Goal: Task Accomplishment & Management: Manage account settings

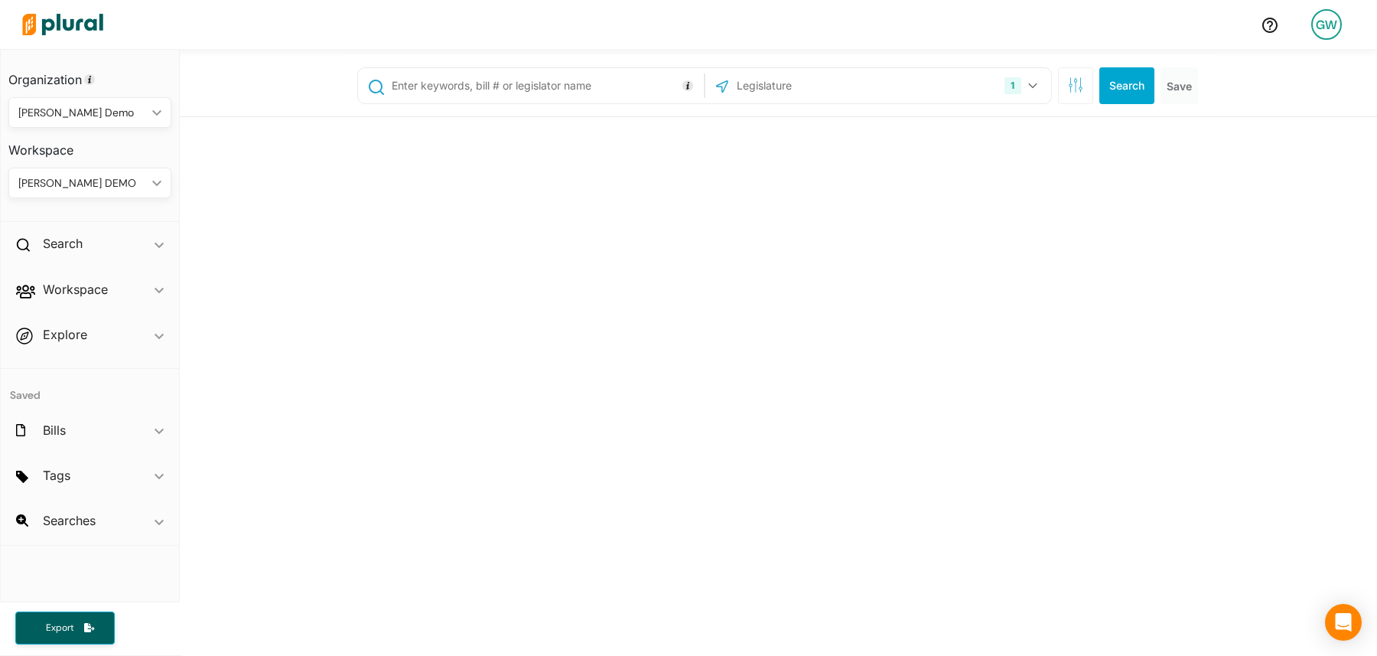
click at [99, 184] on div "[PERSON_NAME] DEMO" at bounding box center [82, 183] width 128 height 16
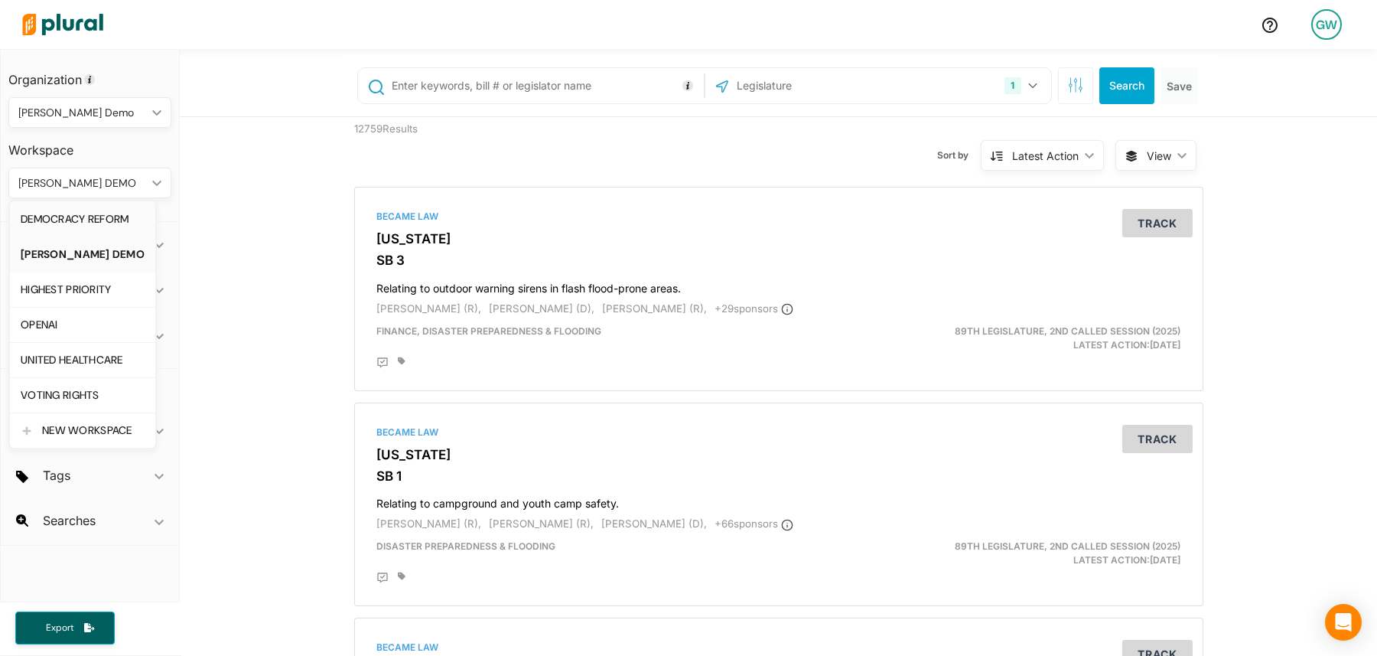
click at [94, 217] on div "DEMOCRACY REFORM" at bounding box center [83, 219] width 124 height 13
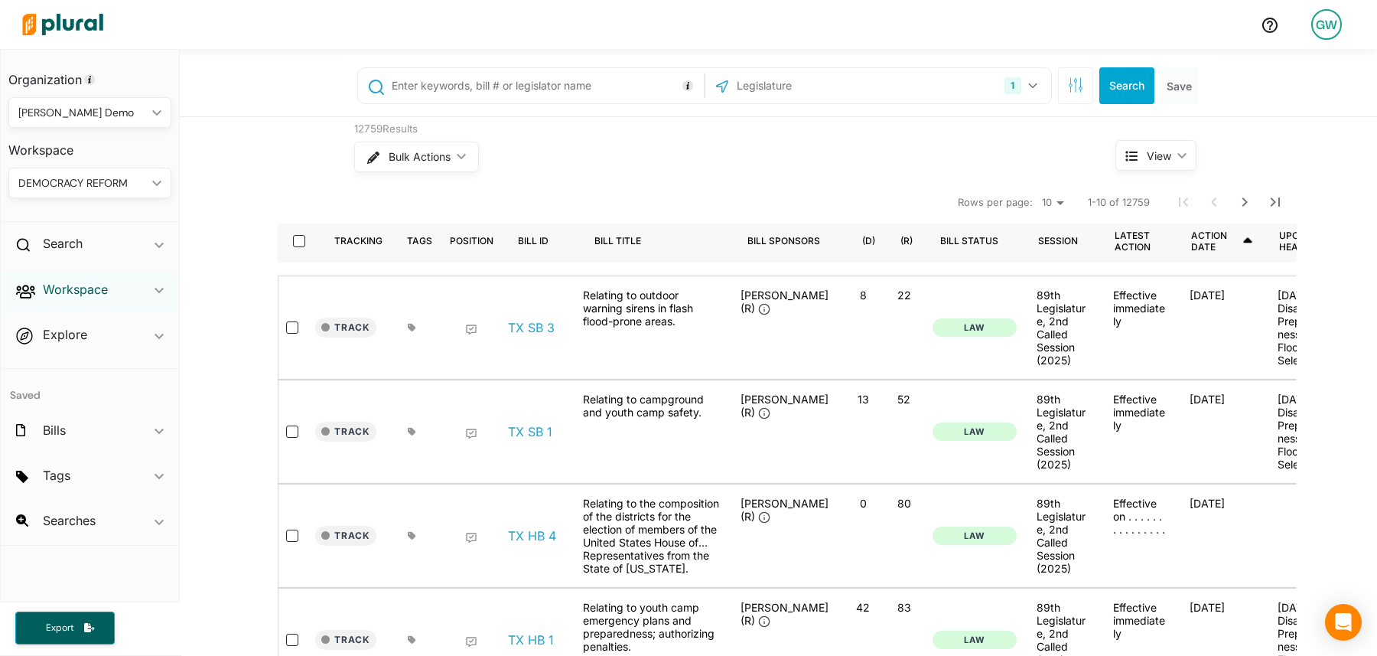
click at [67, 295] on h2 "Workspace" at bounding box center [75, 289] width 65 height 17
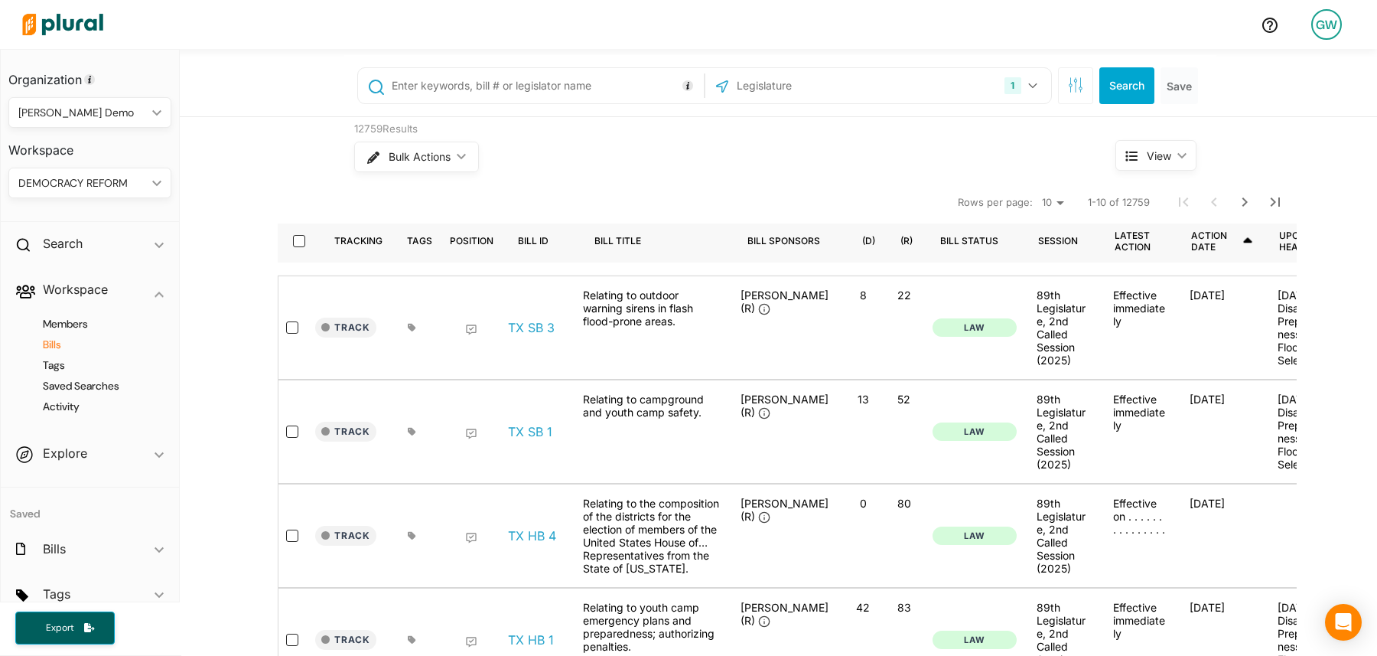
click at [63, 340] on h4 "Bills" at bounding box center [94, 344] width 140 height 15
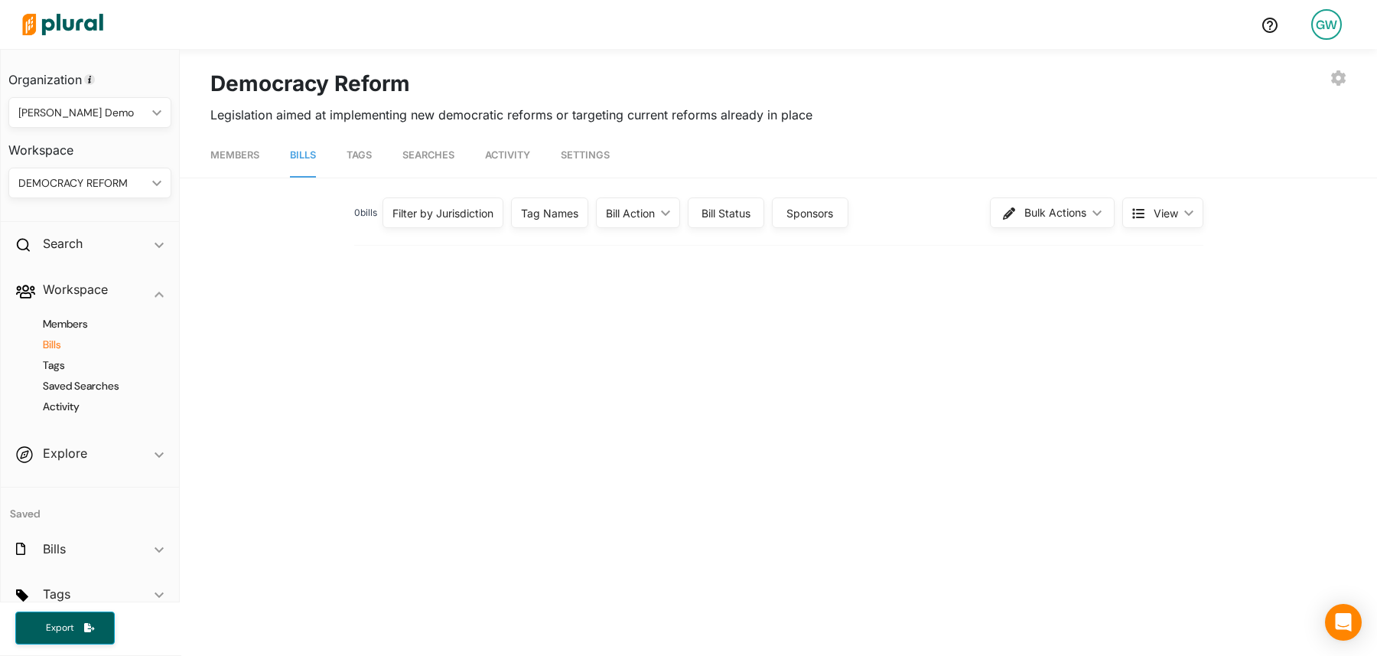
click at [377, 170] on nav "Members Bills Tags Searches Activity Settings" at bounding box center [778, 153] width 1197 height 47
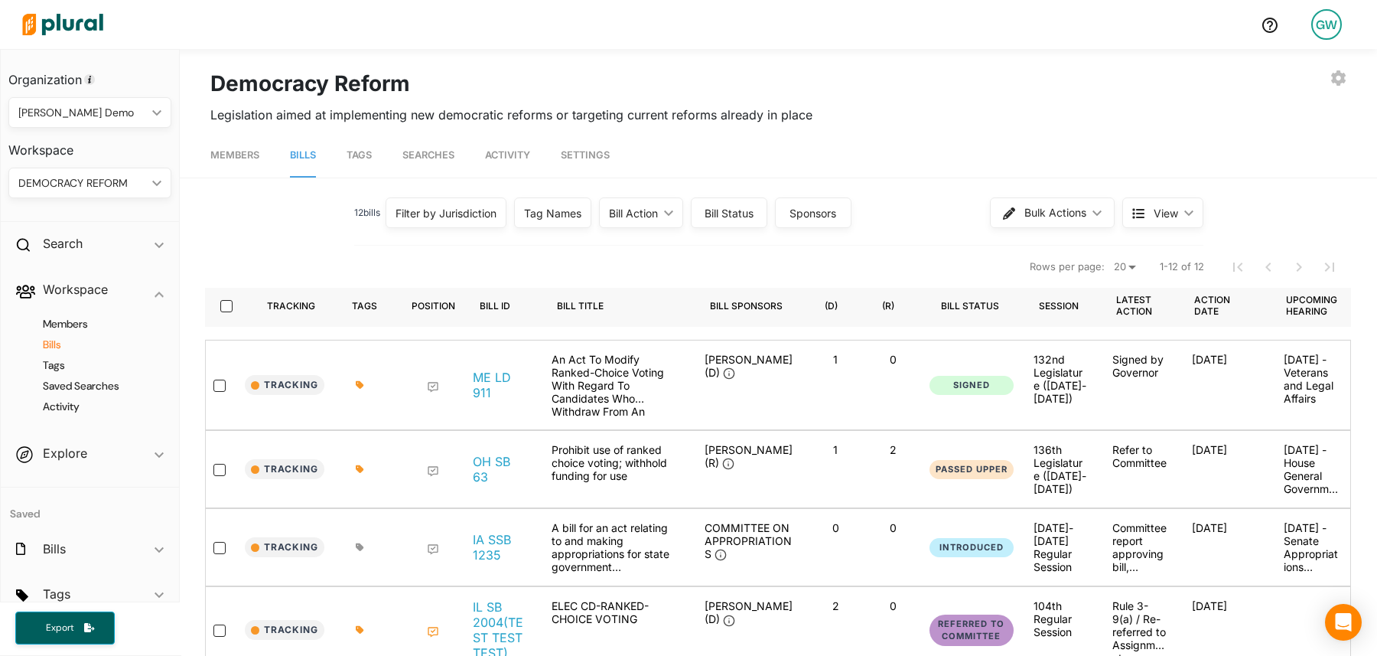
click at [356, 147] on link "Tags" at bounding box center [359, 156] width 25 height 44
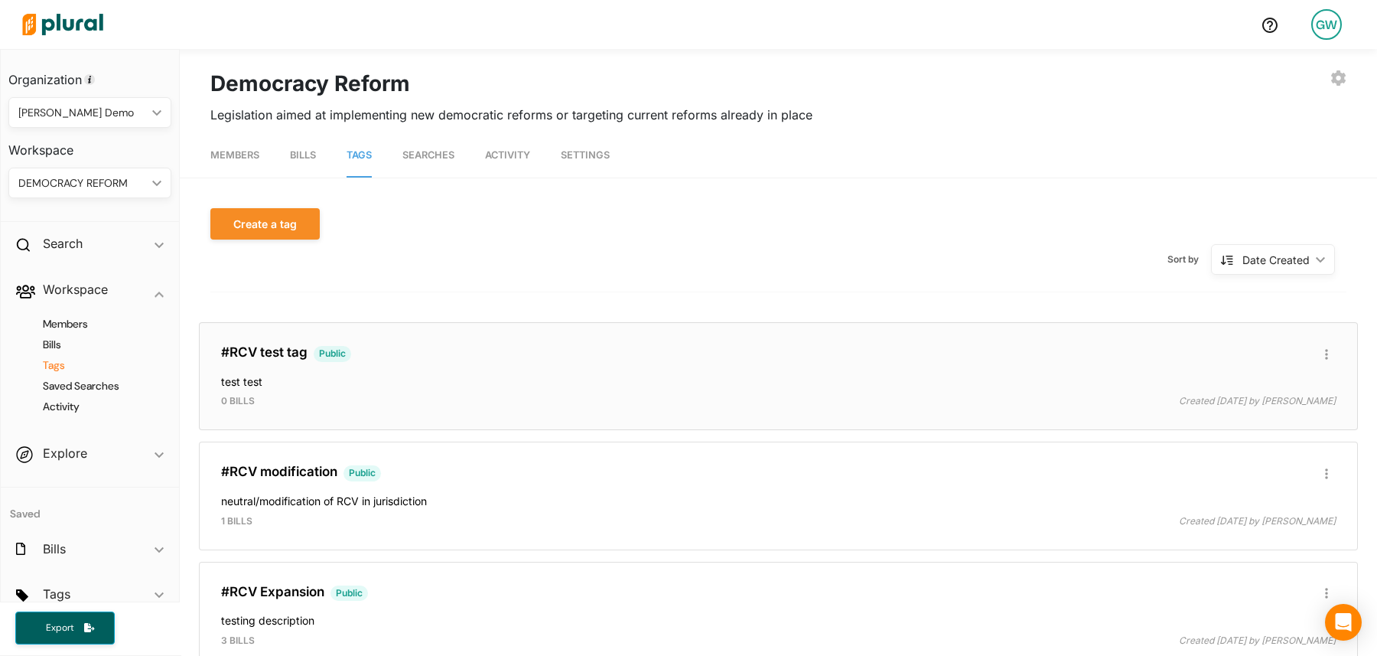
click at [403, 379] on h4 "test test" at bounding box center [778, 378] width 1115 height 21
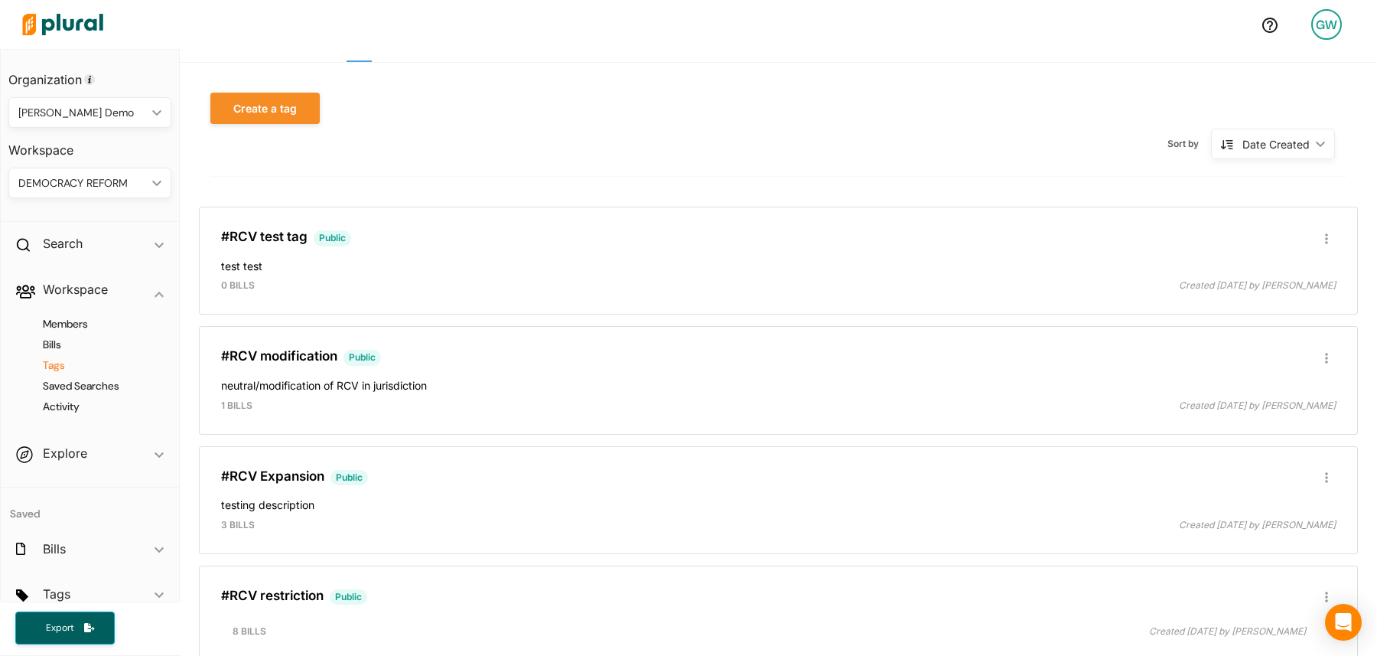
scroll to position [174, 0]
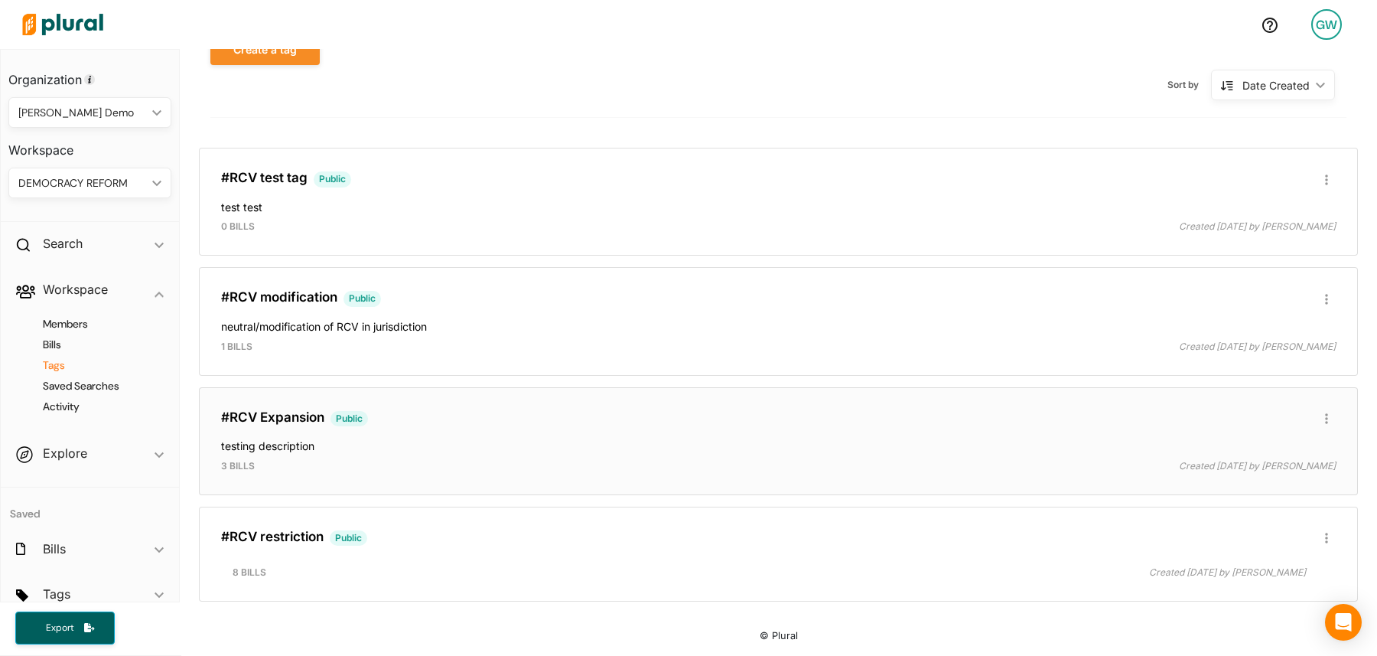
click at [359, 438] on h4 "testing description" at bounding box center [778, 442] width 1115 height 21
click at [1331, 422] on button "button" at bounding box center [1326, 418] width 18 height 18
click at [431, 390] on div "#RCV Expansion Public Edit/Share Tag Delete Tag ic_group_add Created with Sketc…" at bounding box center [778, 441] width 1159 height 108
click at [328, 415] on h3 "#RCV Expansion Public" at bounding box center [778, 417] width 1115 height 17
click at [274, 415] on link "#RCV Expansion" at bounding box center [272, 416] width 103 height 15
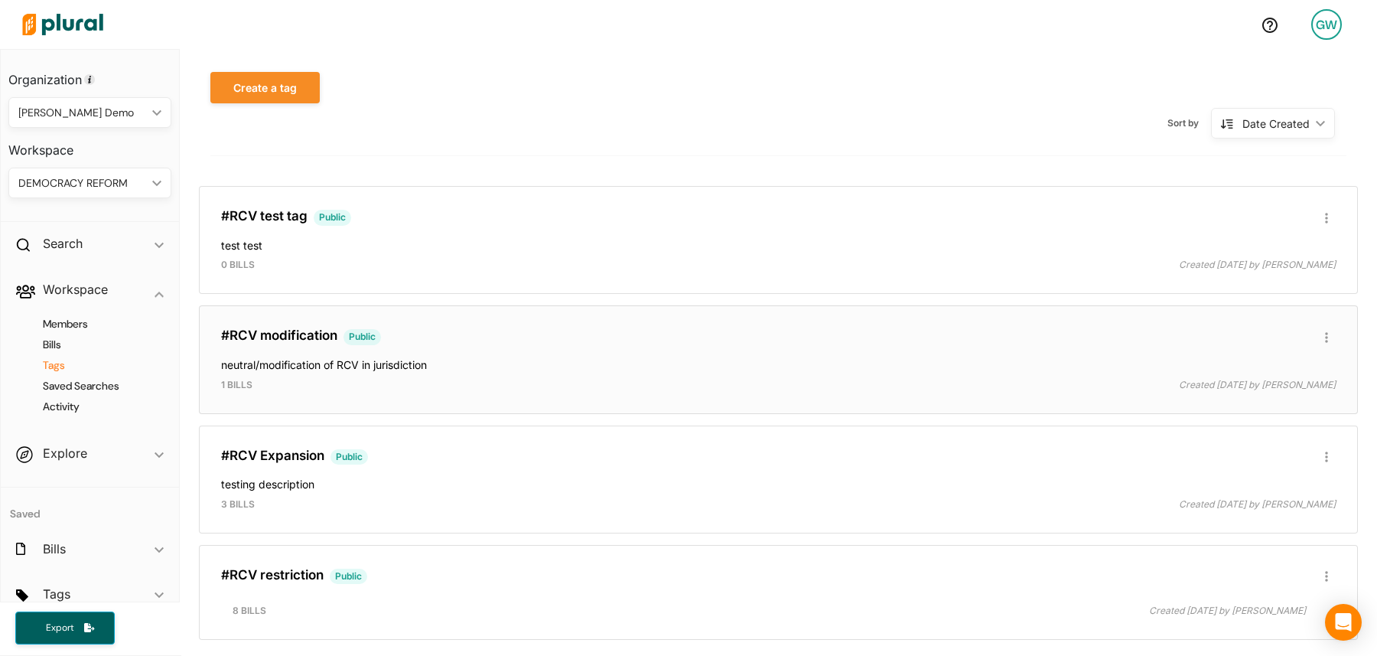
scroll to position [174, 0]
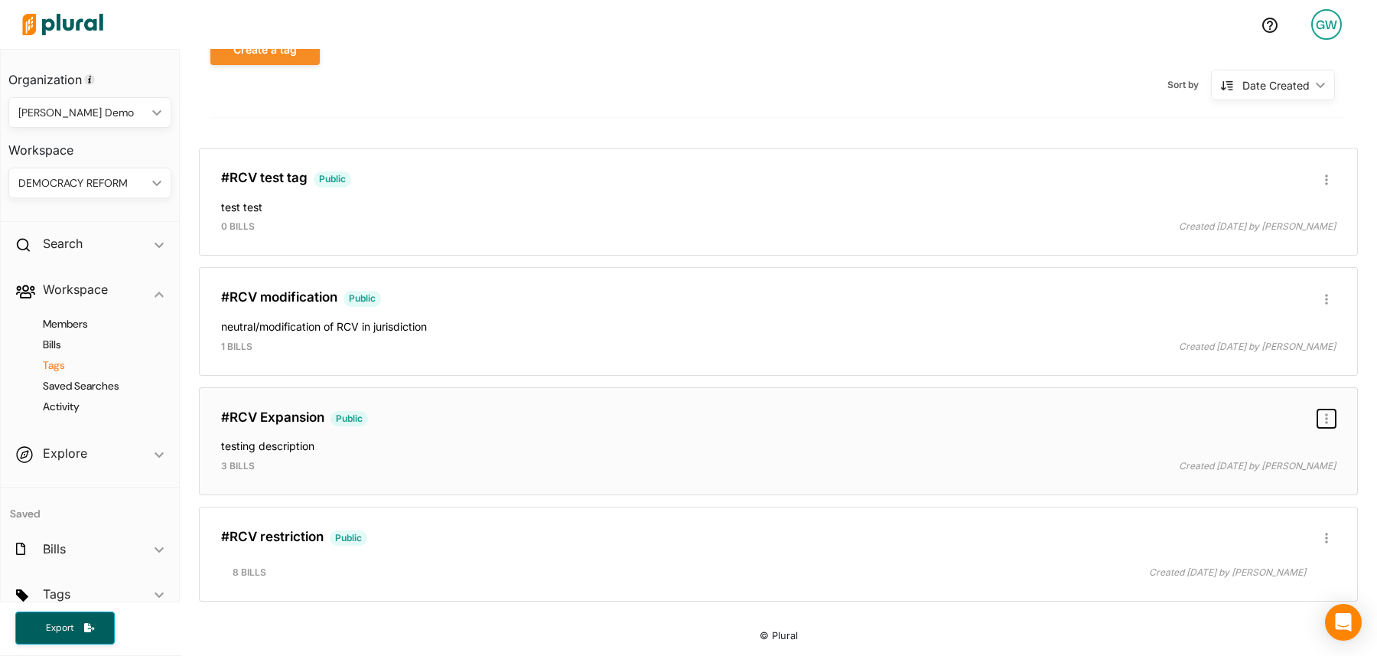
click at [1326, 411] on button "button" at bounding box center [1326, 418] width 18 height 18
click at [1269, 454] on div "Edit/Share Tag" at bounding box center [1277, 448] width 93 height 13
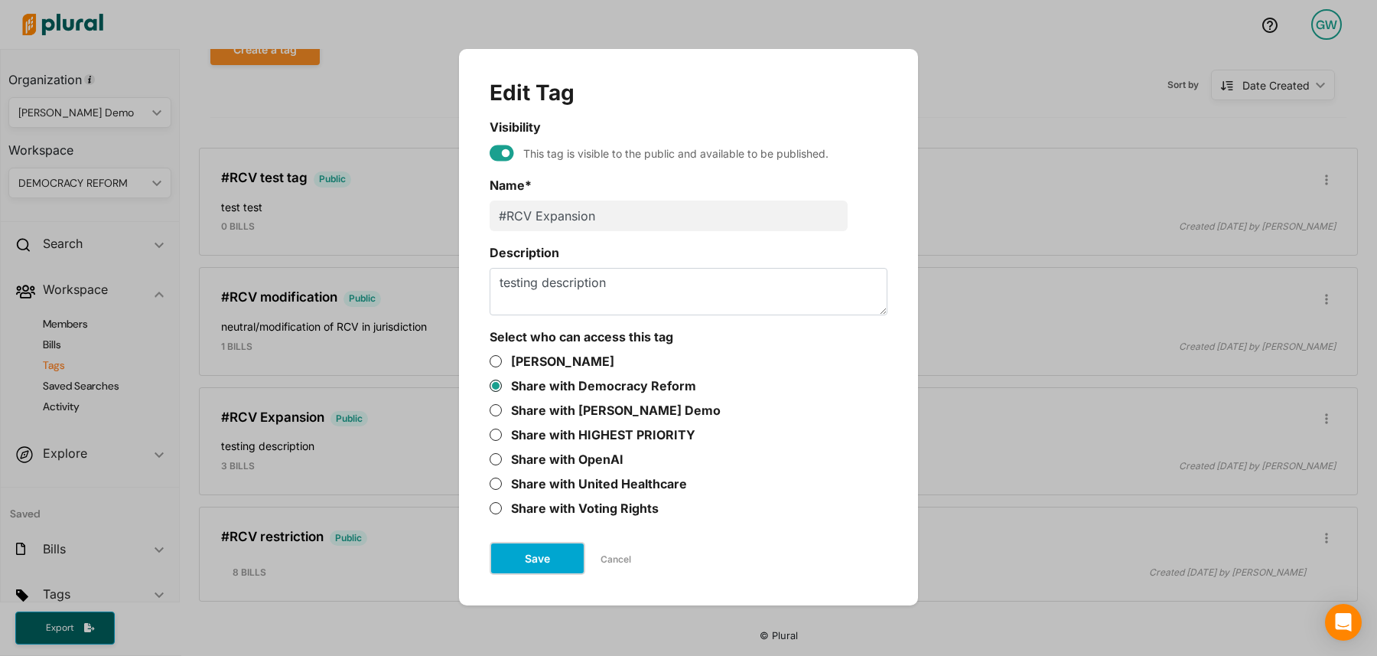
click at [562, 558] on button "Save" at bounding box center [538, 558] width 96 height 33
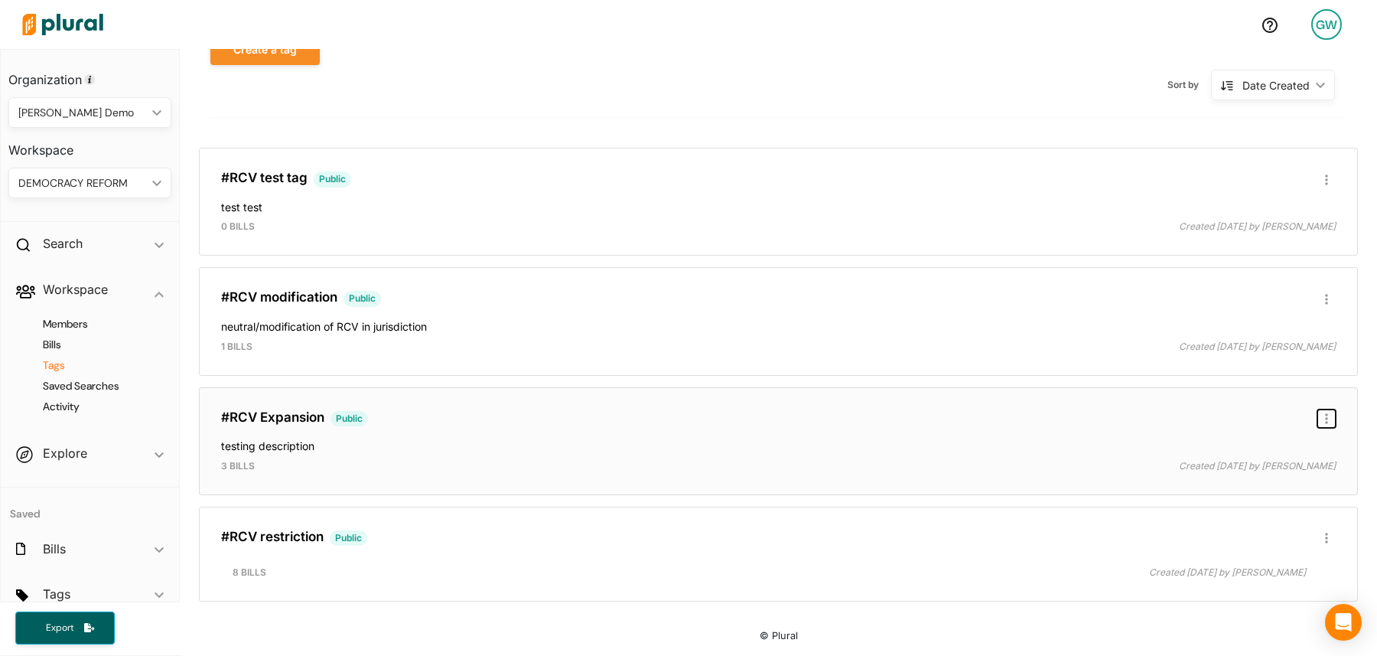
click at [1317, 417] on button "button" at bounding box center [1326, 418] width 18 height 18
click at [1303, 524] on div "Publish Tag" at bounding box center [1277, 519] width 91 height 13
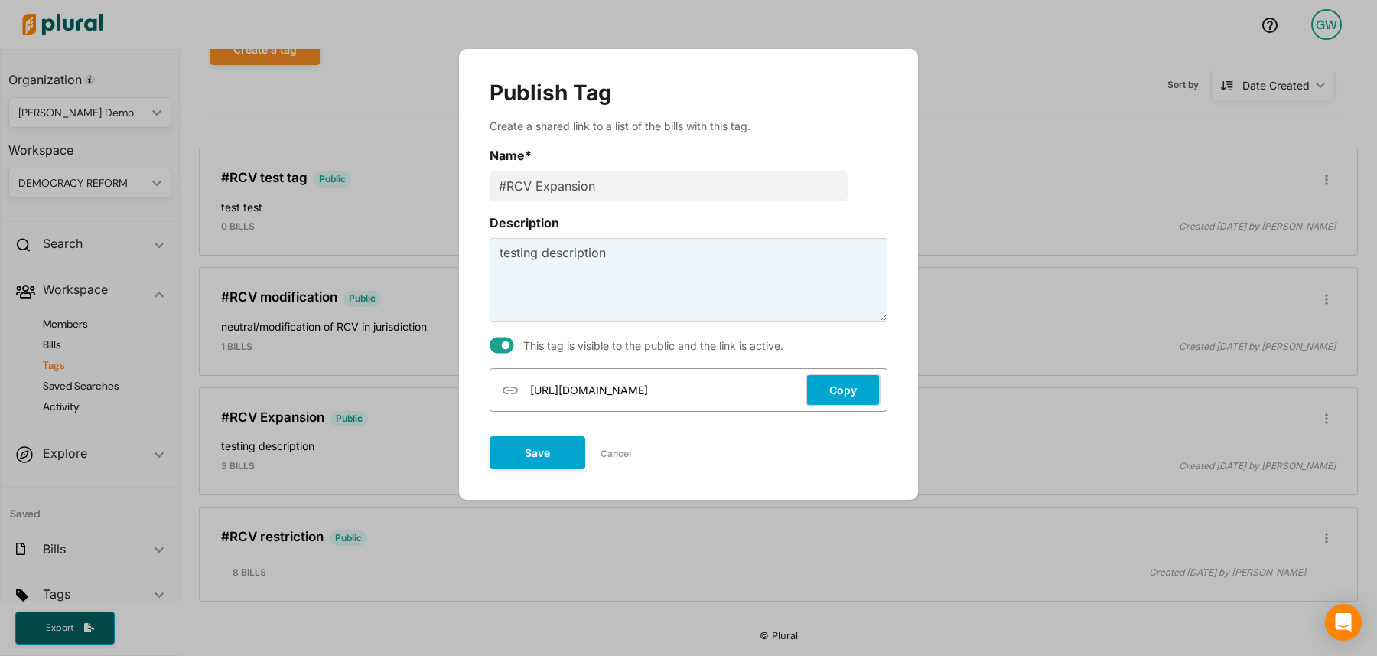
click at [868, 397] on button "Copy" at bounding box center [842, 389] width 75 height 33
click at [559, 454] on button "Save" at bounding box center [538, 452] width 96 height 33
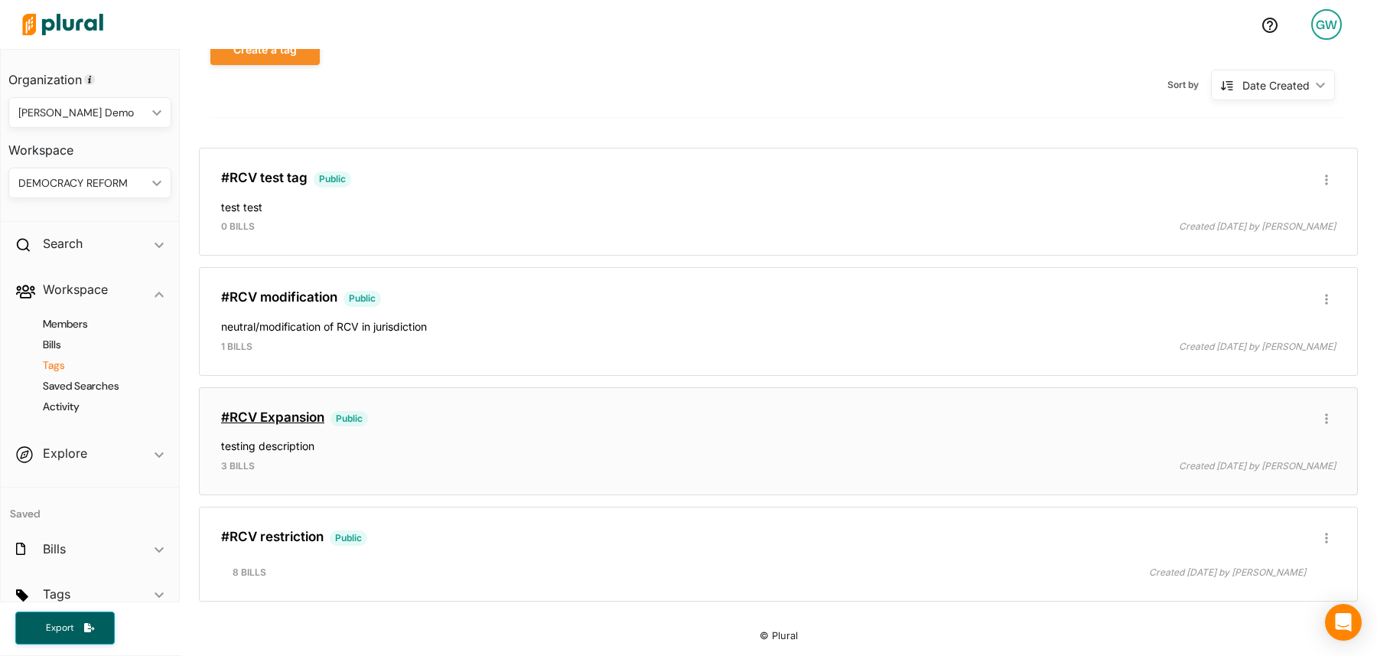
click at [268, 409] on link "#RCV Expansion" at bounding box center [272, 416] width 103 height 15
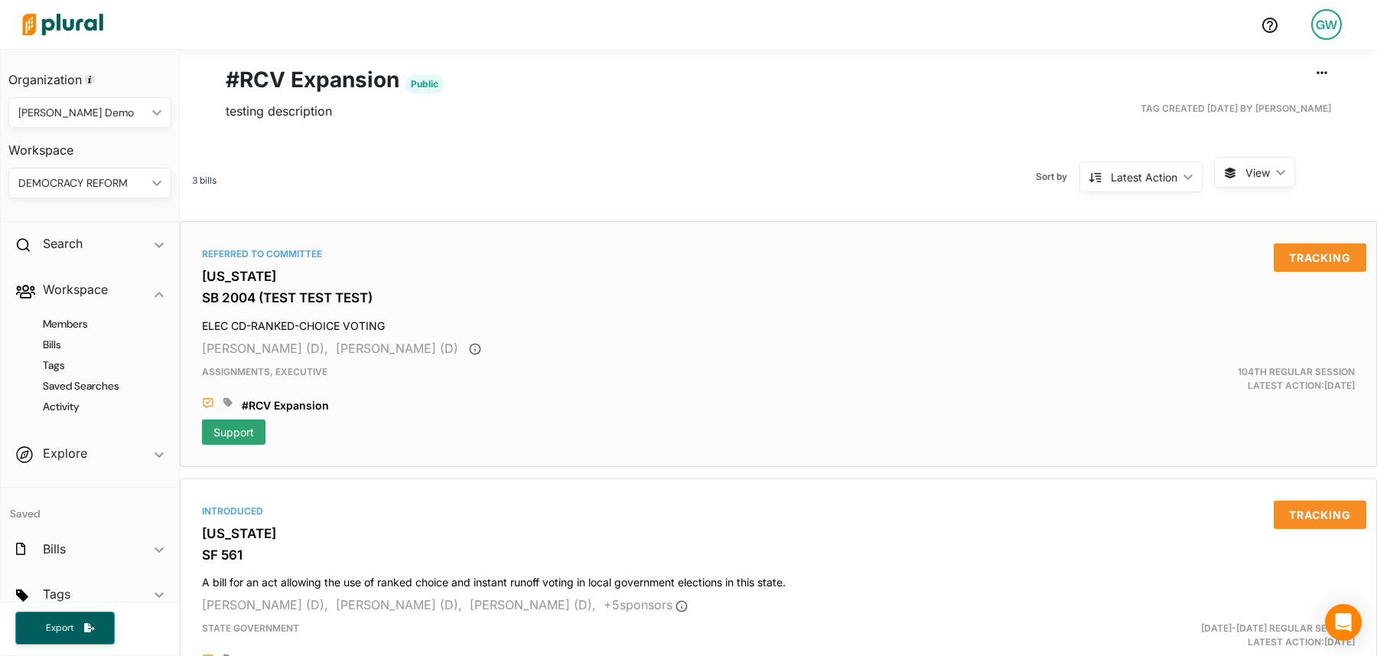
scroll to position [83, 0]
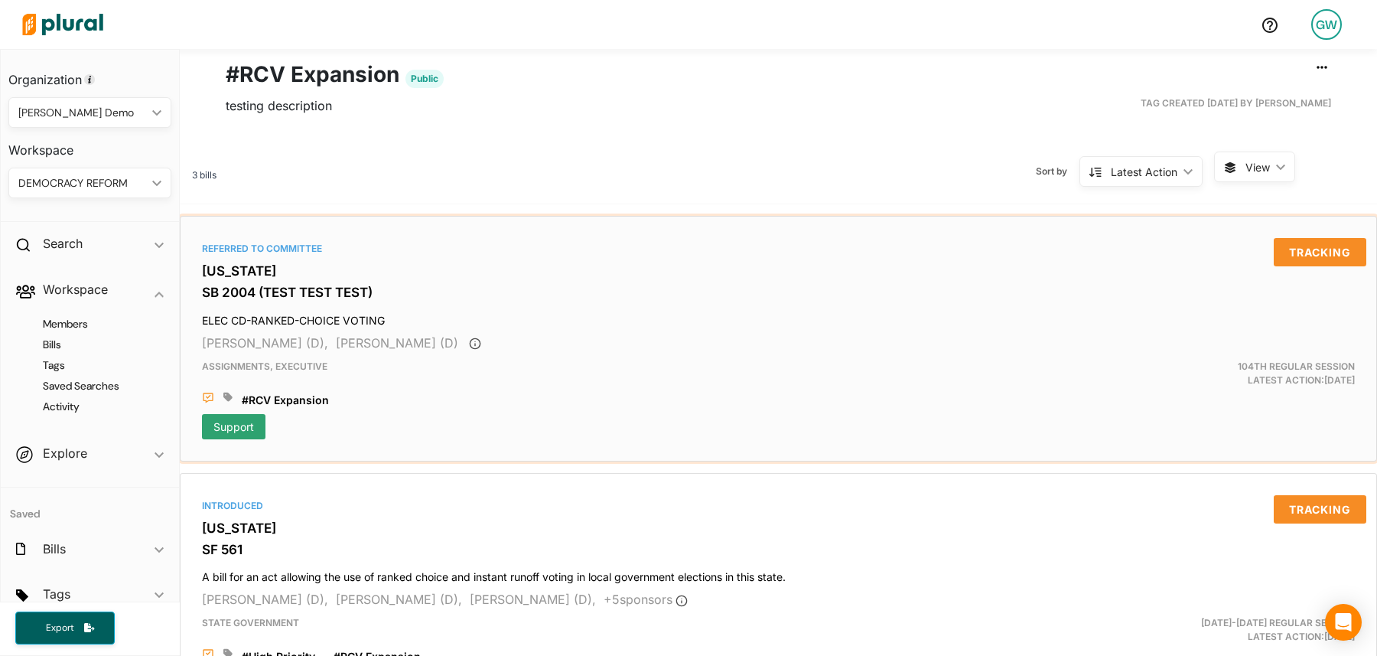
click at [207, 395] on icon at bounding box center [208, 398] width 12 height 12
click at [78, 529] on button "Edit" at bounding box center [70, 527] width 61 height 28
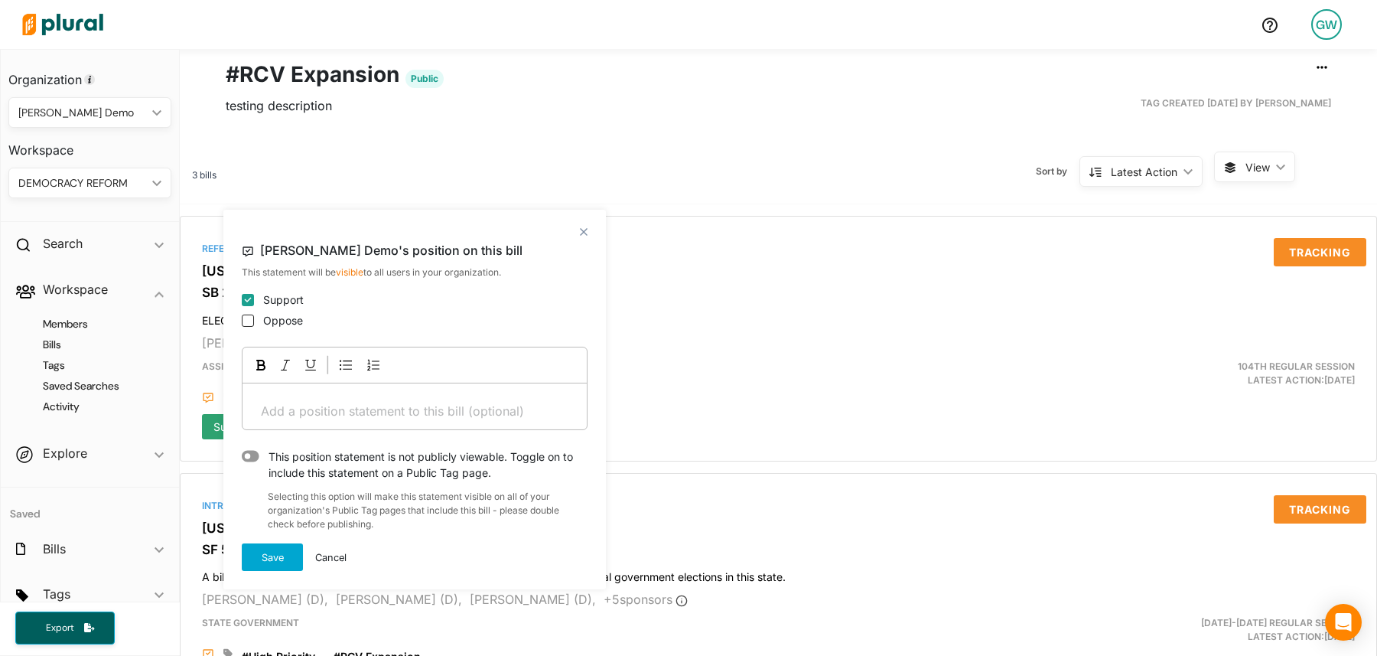
click at [375, 403] on p "Add a position statement to this bill (optional) ﻿" at bounding box center [415, 411] width 308 height 18
click at [344, 408] on span "I support this bill be" at bounding box center [318, 410] width 114 height 15
click at [330, 415] on span "This bill we be great" at bounding box center [319, 410] width 117 height 15
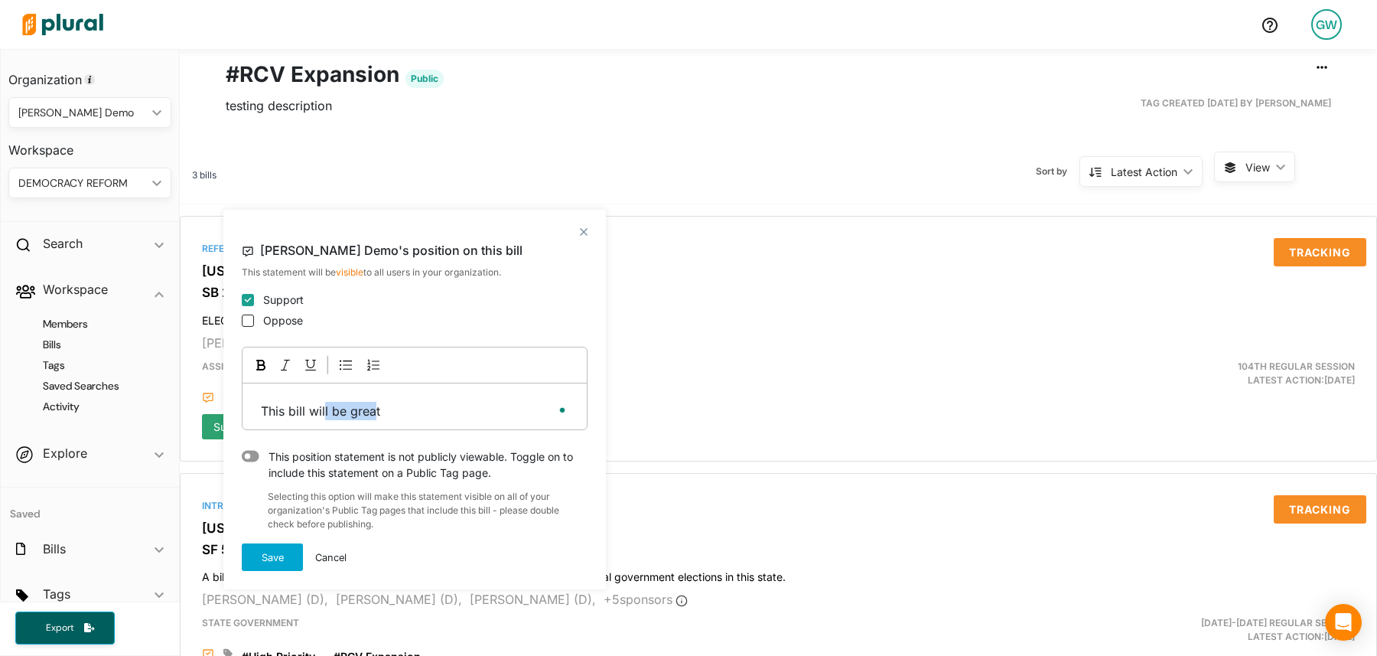
drag, startPoint x: 325, startPoint y: 415, endPoint x: 376, endPoint y: 415, distance: 50.5
click at [376, 415] on span "This bill will be great" at bounding box center [320, 410] width 119 height 15
click at [386, 415] on p "This bill will be great" at bounding box center [415, 411] width 308 height 18
click at [278, 558] on button "Save" at bounding box center [272, 557] width 61 height 28
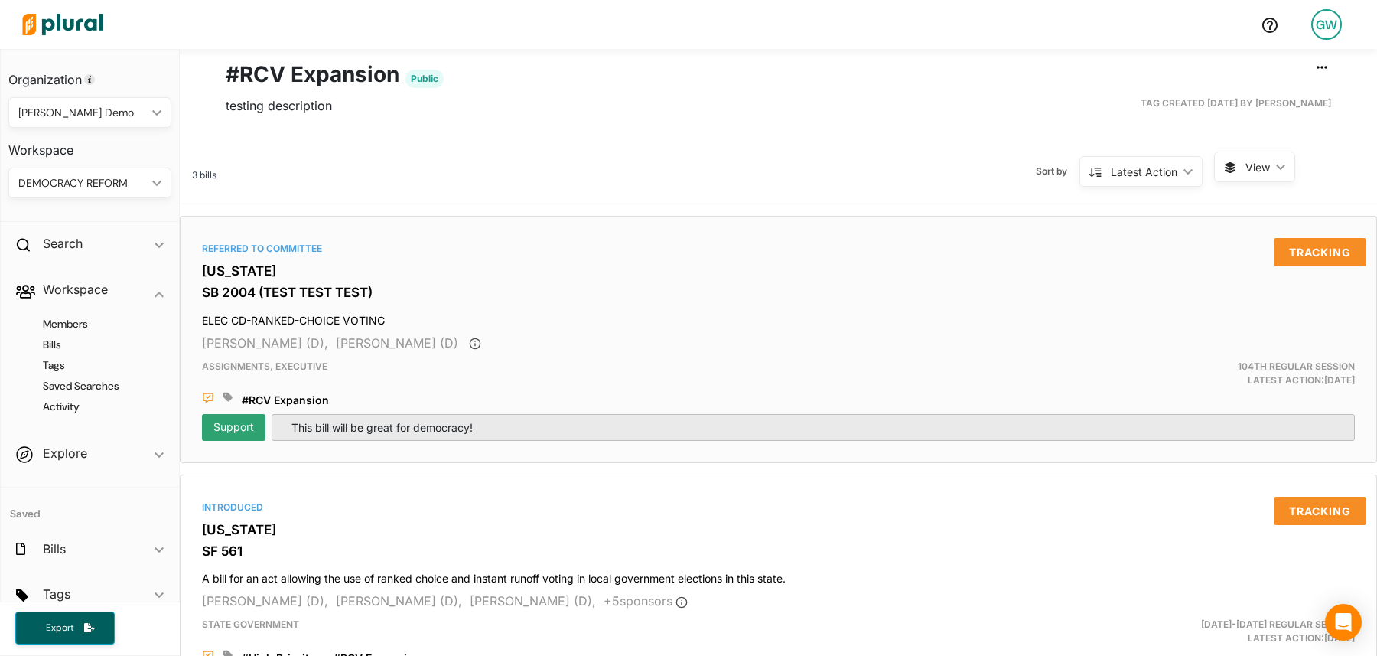
scroll to position [322, 0]
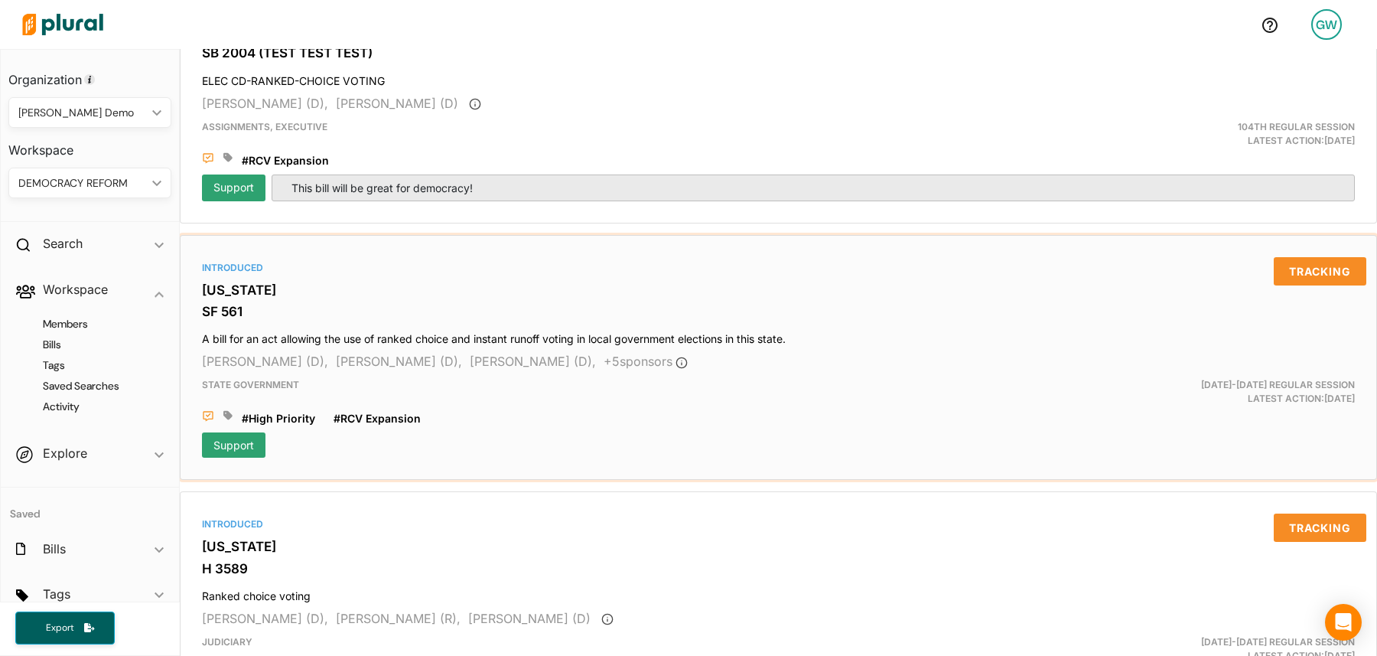
click at [227, 447] on div "Support" at bounding box center [233, 444] width 63 height 25
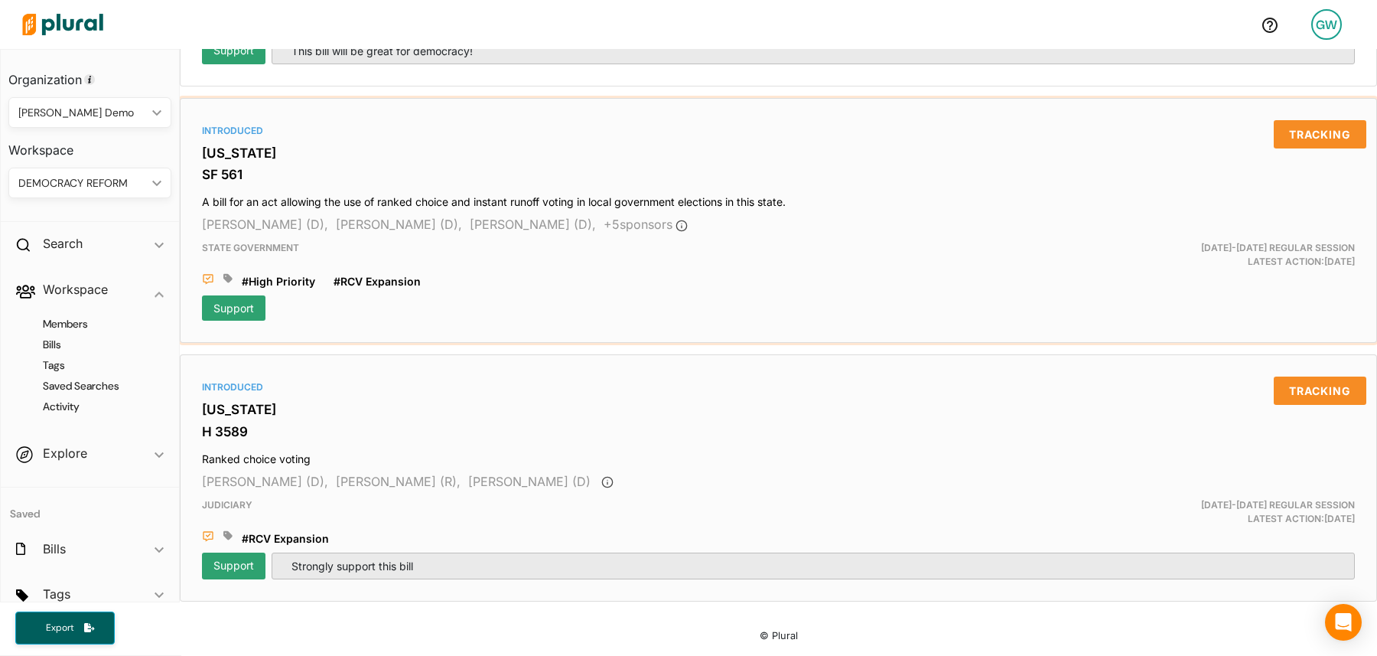
scroll to position [421, 0]
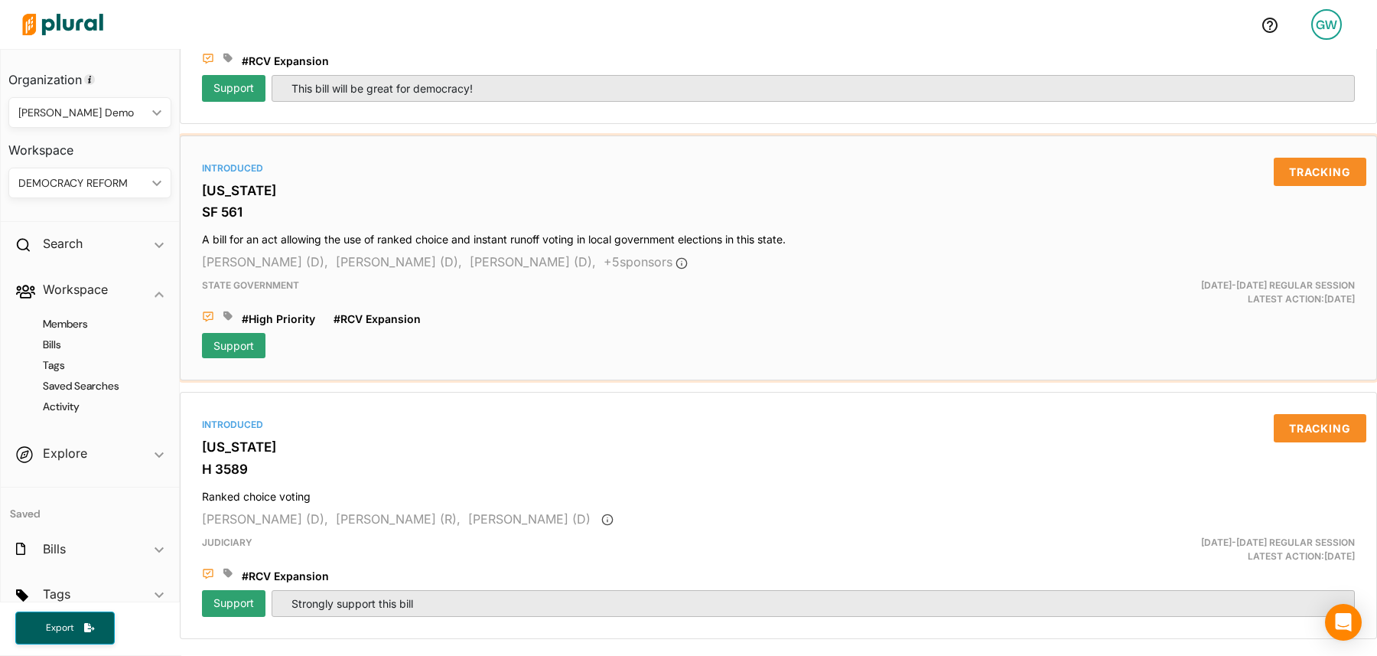
click at [229, 343] on div "Support" at bounding box center [233, 345] width 63 height 25
click at [226, 353] on div "Support" at bounding box center [233, 345] width 63 height 25
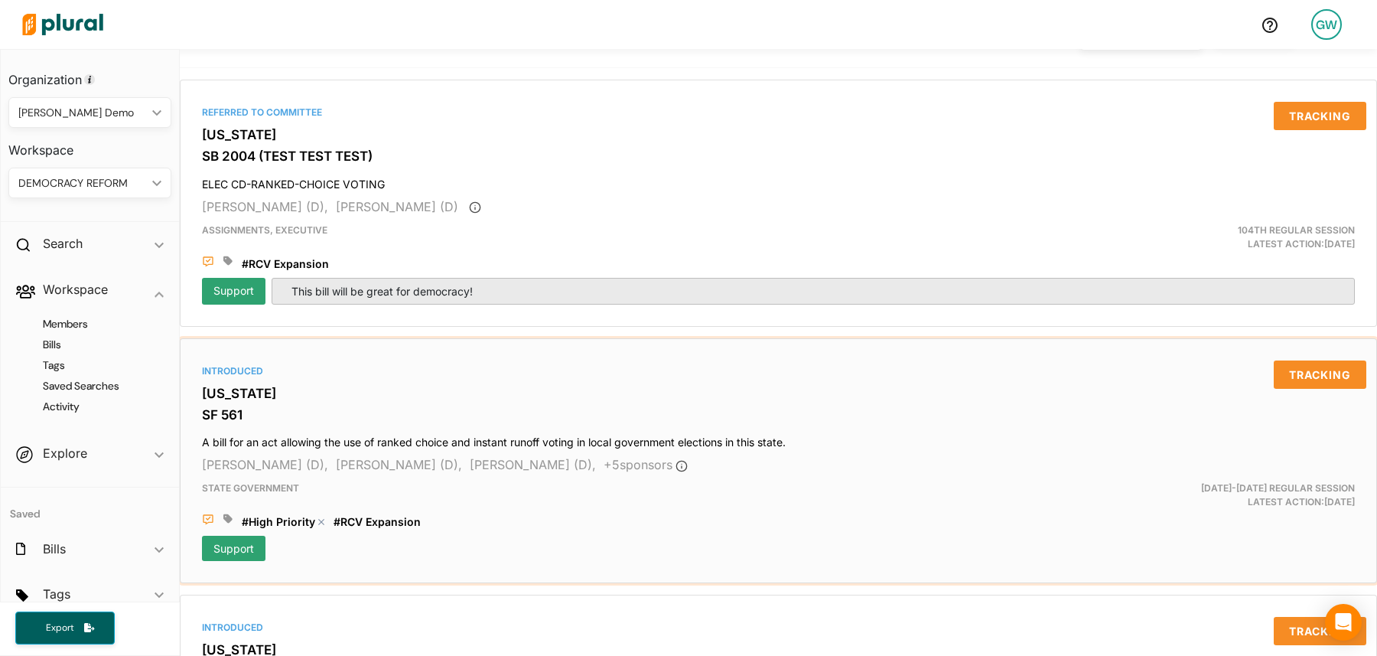
scroll to position [385, 0]
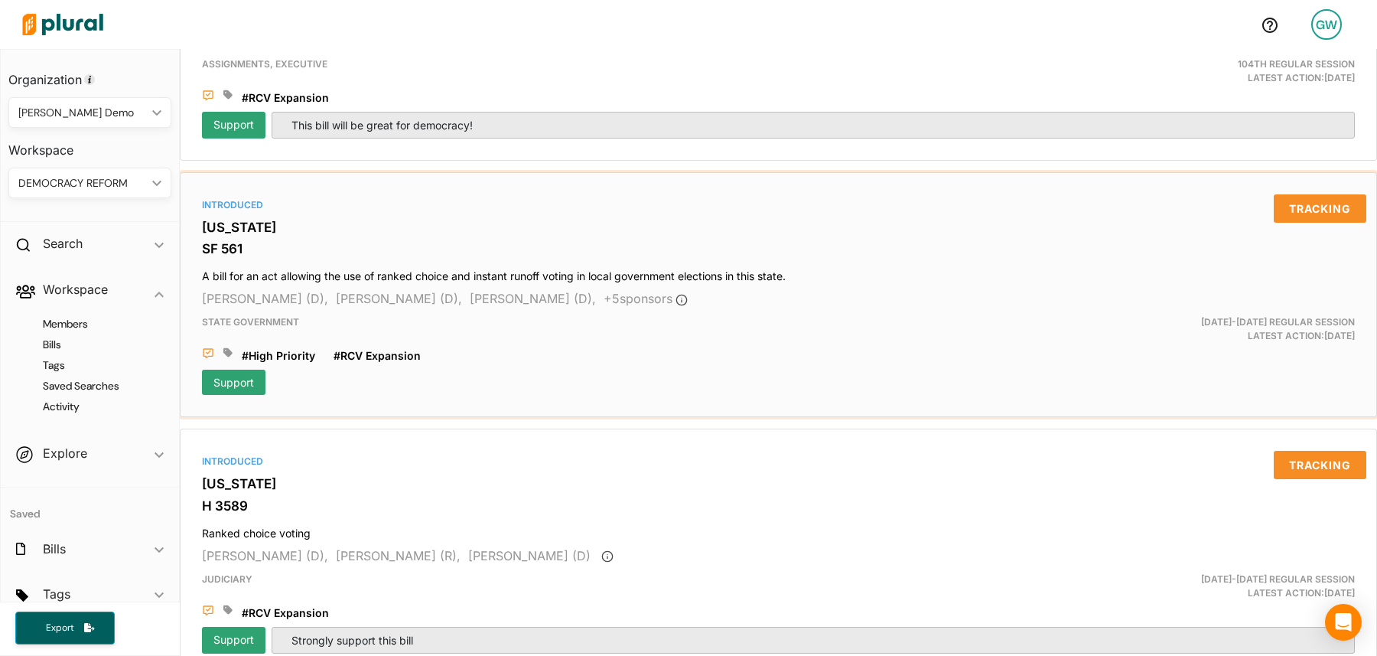
click at [249, 383] on div "Support" at bounding box center [233, 381] width 63 height 25
click at [376, 285] on div "Introduced [US_STATE] SF 561 A bill for an act allowing the use of ranked choic…" at bounding box center [778, 295] width 1183 height 232
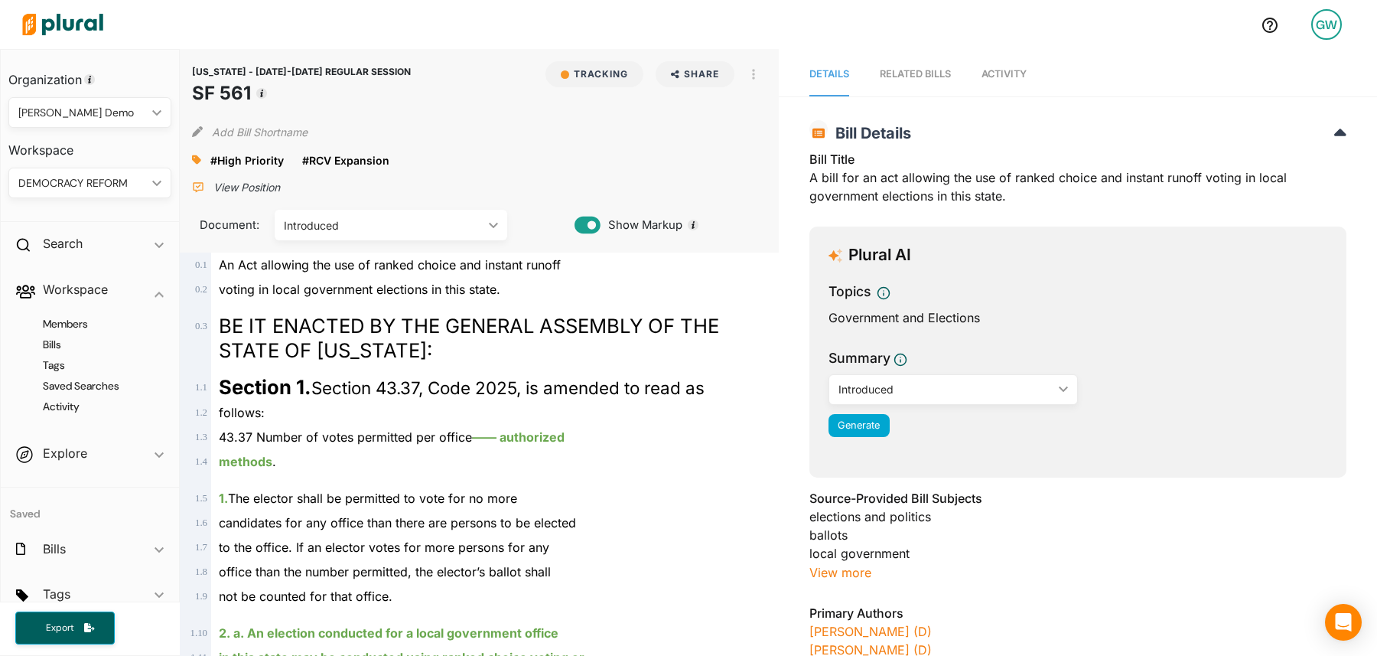
click at [200, 185] on icon at bounding box center [198, 186] width 5 height 4
click at [107, 321] on button "Edit" at bounding box center [99, 318] width 61 height 28
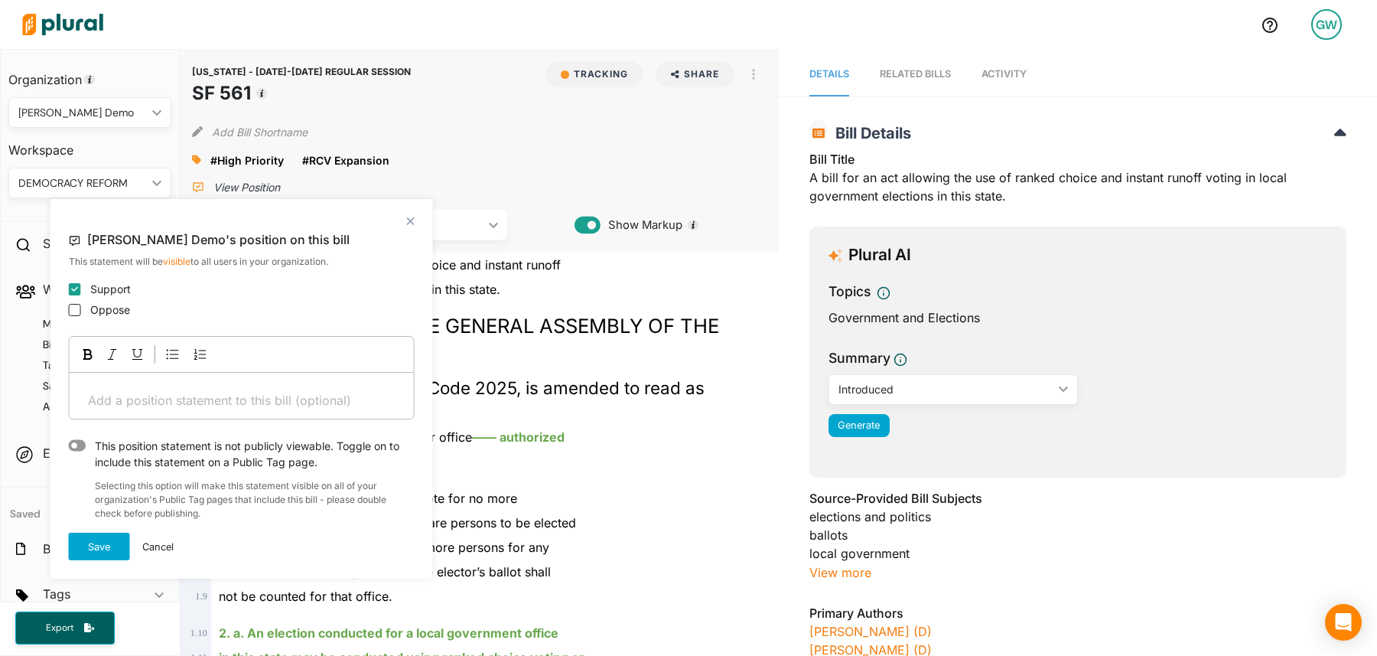
click at [148, 397] on p "Add a position statement to this bill (optional) ﻿" at bounding box center [242, 400] width 308 height 18
click at [104, 555] on button "Save" at bounding box center [99, 546] width 61 height 28
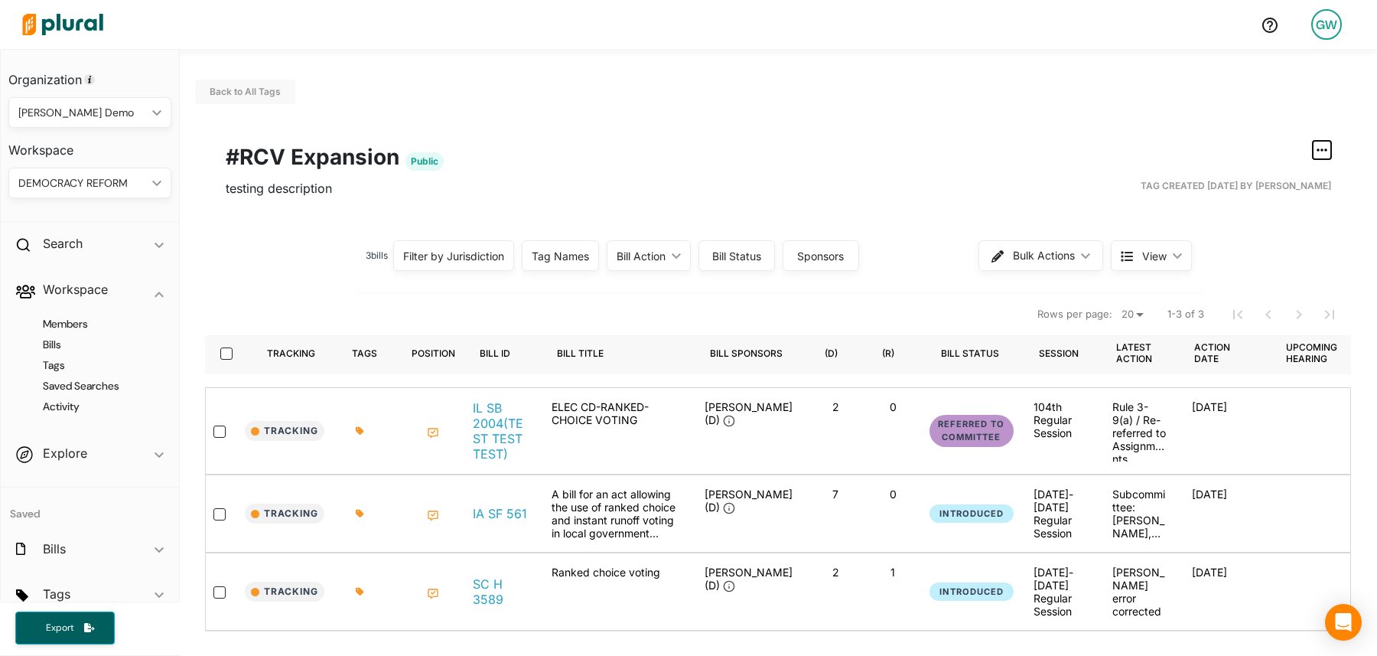
click at [1323, 154] on icon "button" at bounding box center [1321, 150] width 11 height 12
click at [1271, 249] on div "Publish Tag" at bounding box center [1273, 250] width 91 height 13
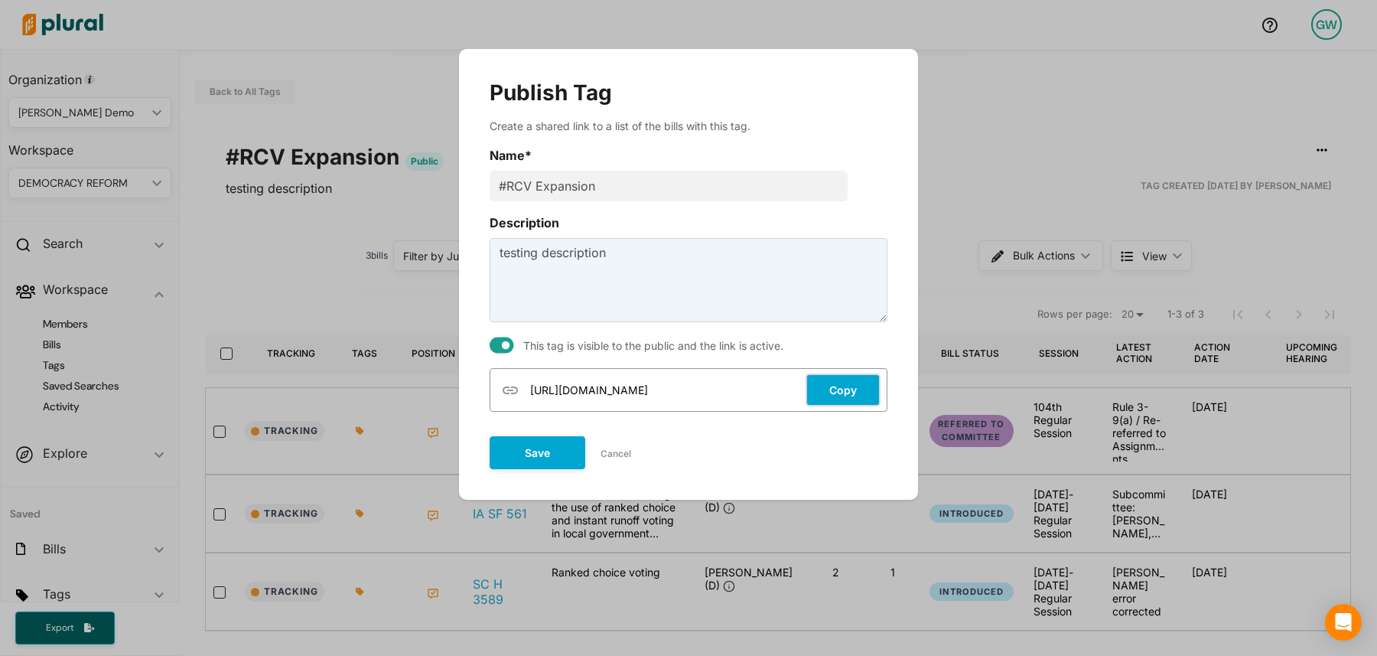
click at [837, 392] on button "Copy" at bounding box center [842, 389] width 75 height 33
click at [615, 454] on button "Cancel" at bounding box center [615, 453] width 61 height 23
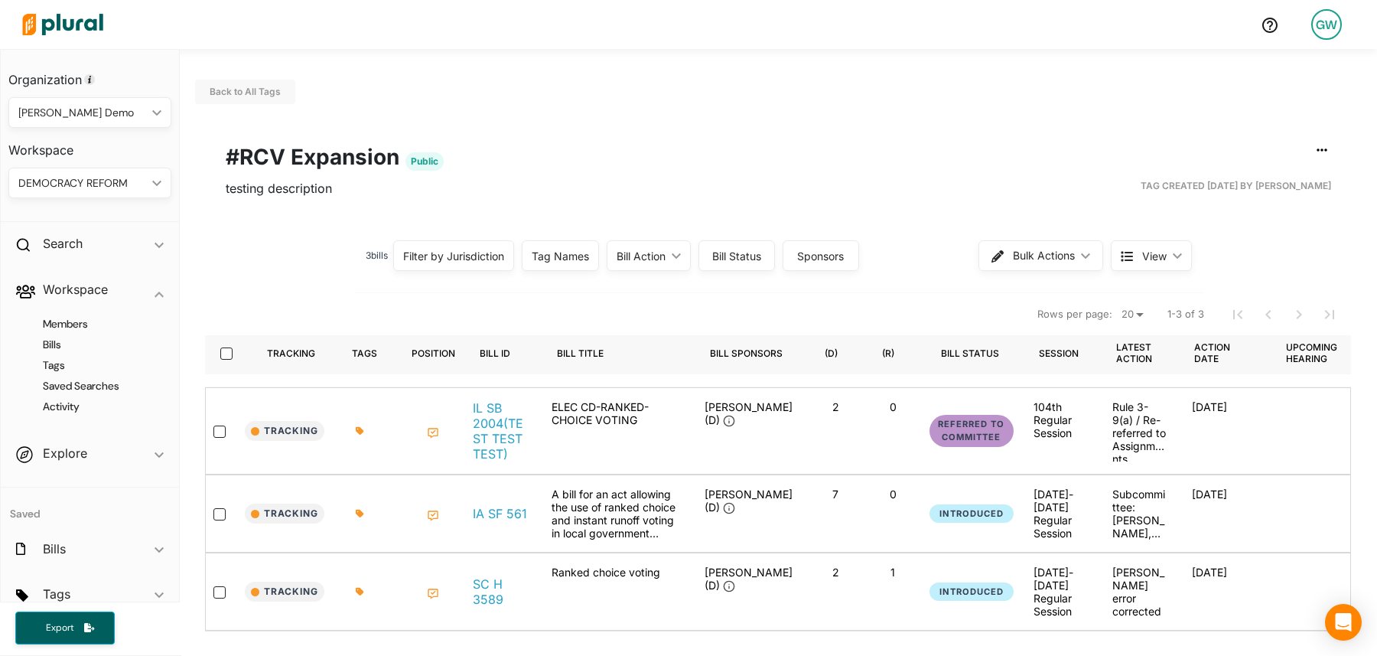
click at [1326, 29] on div "GW" at bounding box center [1326, 24] width 31 height 31
click at [1248, 226] on link "Log Out" at bounding box center [1286, 221] width 134 height 38
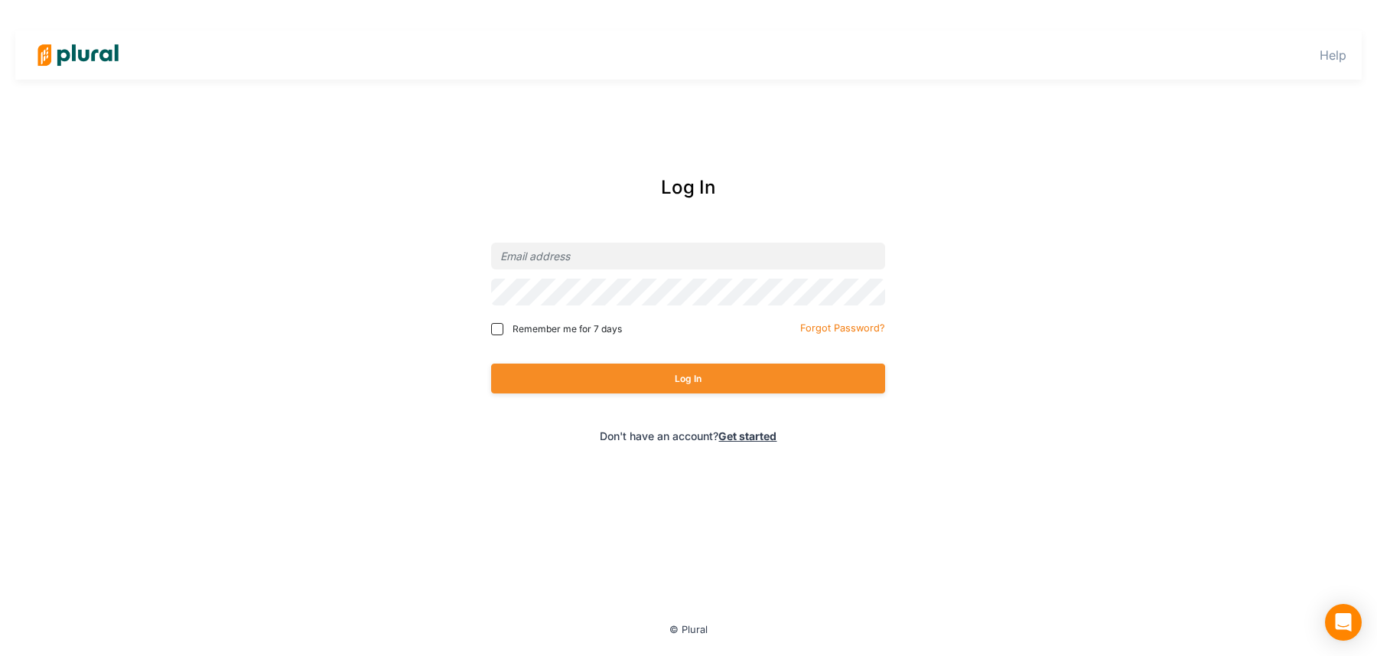
click at [633, 241] on div at bounding box center [688, 256] width 394 height 36
click at [615, 253] on input "email" at bounding box center [688, 255] width 394 height 27
type input "[PERSON_NAME][EMAIL_ADDRESS][DOMAIN_NAME]"
click at [591, 252] on input "[PERSON_NAME][EMAIL_ADDRESS][DOMAIN_NAME]" at bounding box center [688, 255] width 394 height 27
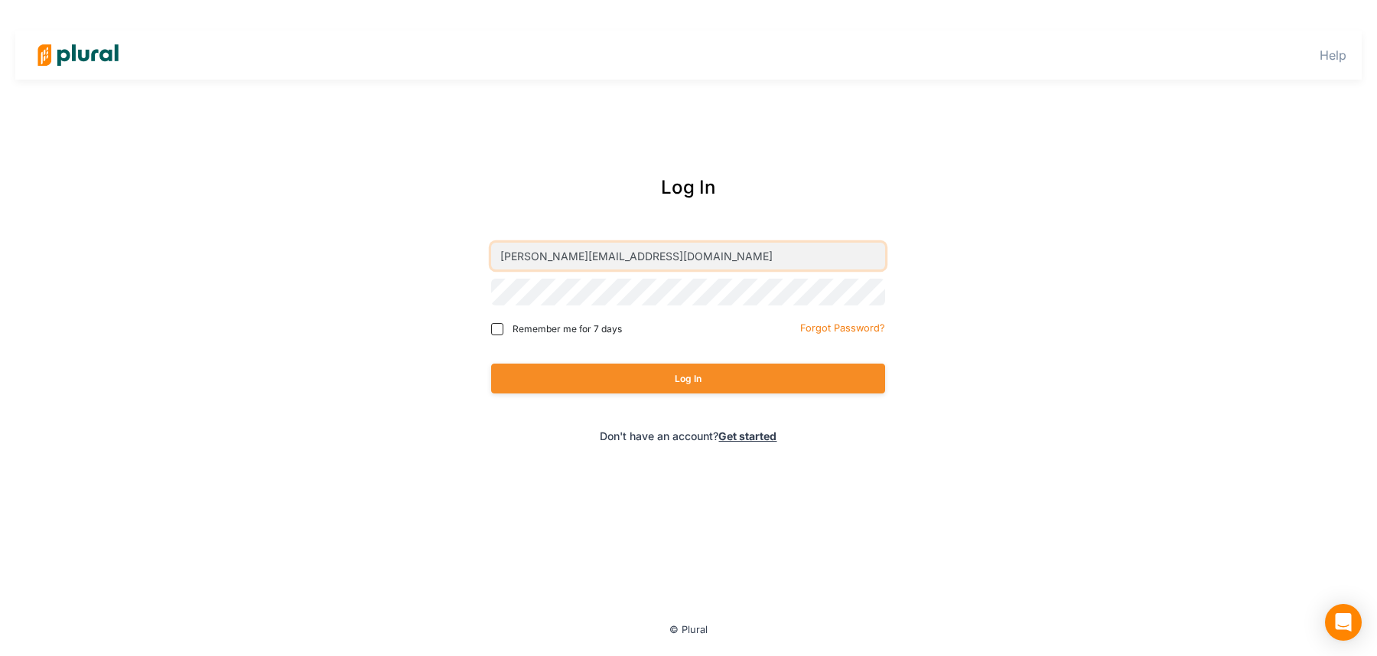
click at [591, 253] on input "[PERSON_NAME][EMAIL_ADDRESS][DOMAIN_NAME]" at bounding box center [688, 255] width 394 height 27
type input "[PERSON_NAME][EMAIL_ADDRESS][DOMAIN_NAME]"
click at [600, 380] on button "Log In" at bounding box center [688, 378] width 394 height 30
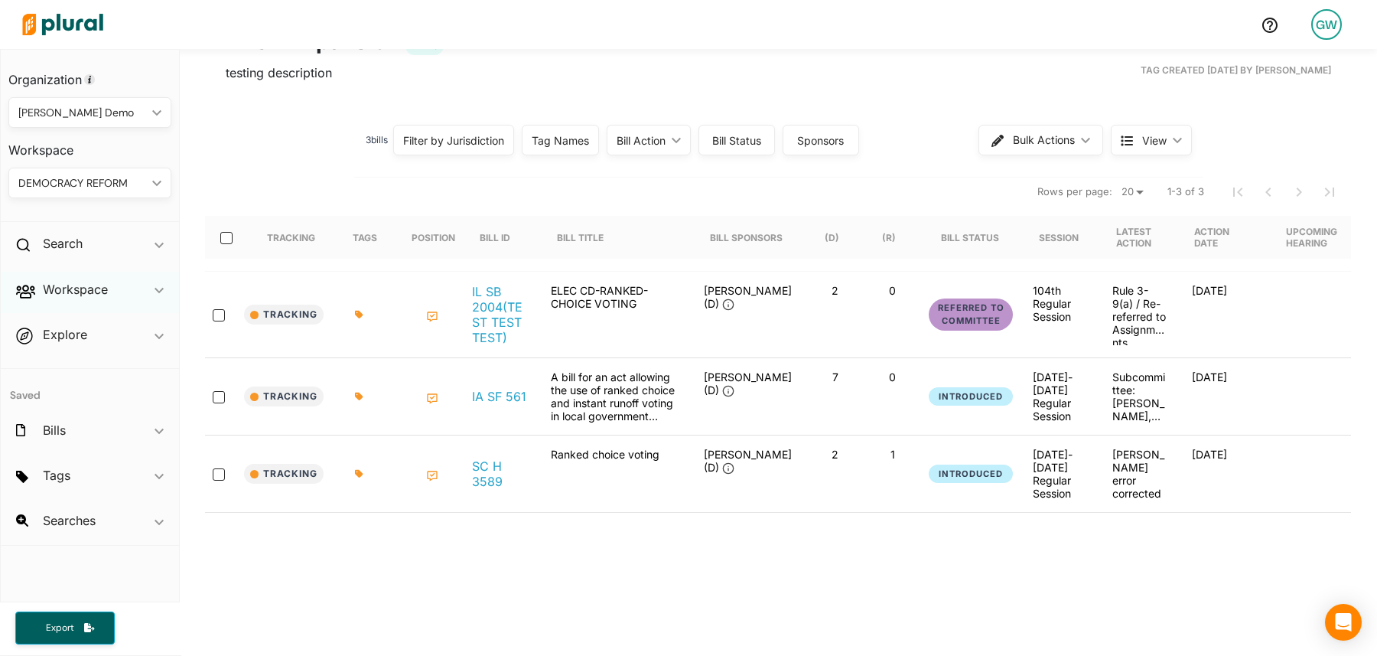
scroll to position [125, 0]
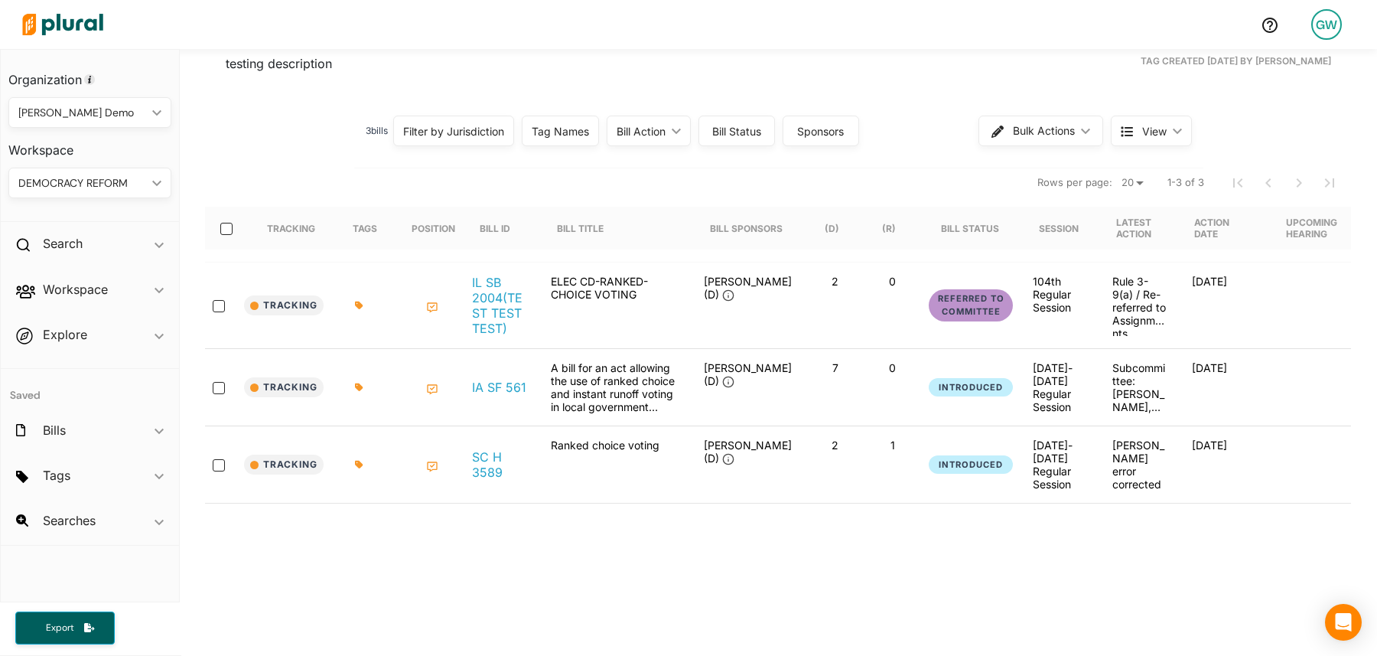
click at [1153, 125] on span "View" at bounding box center [1154, 131] width 24 height 16
click at [1149, 207] on span "Cards" at bounding box center [1189, 202] width 91 height 13
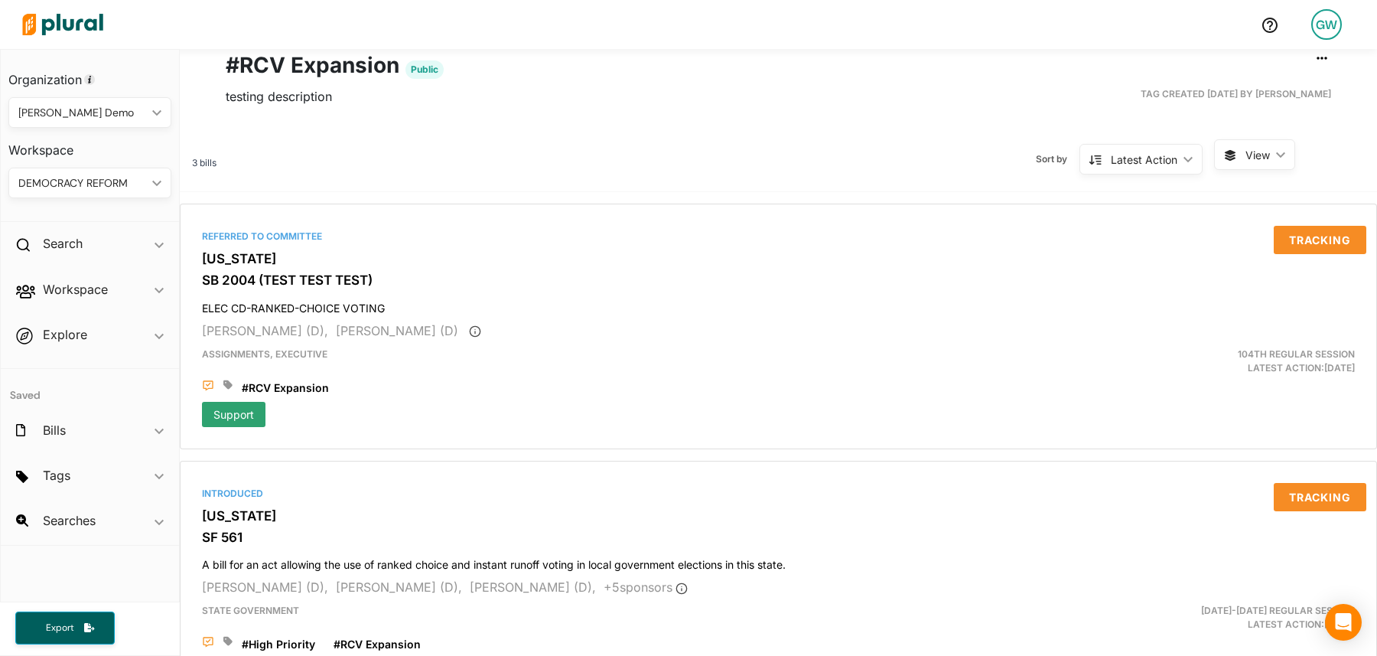
scroll to position [0, 0]
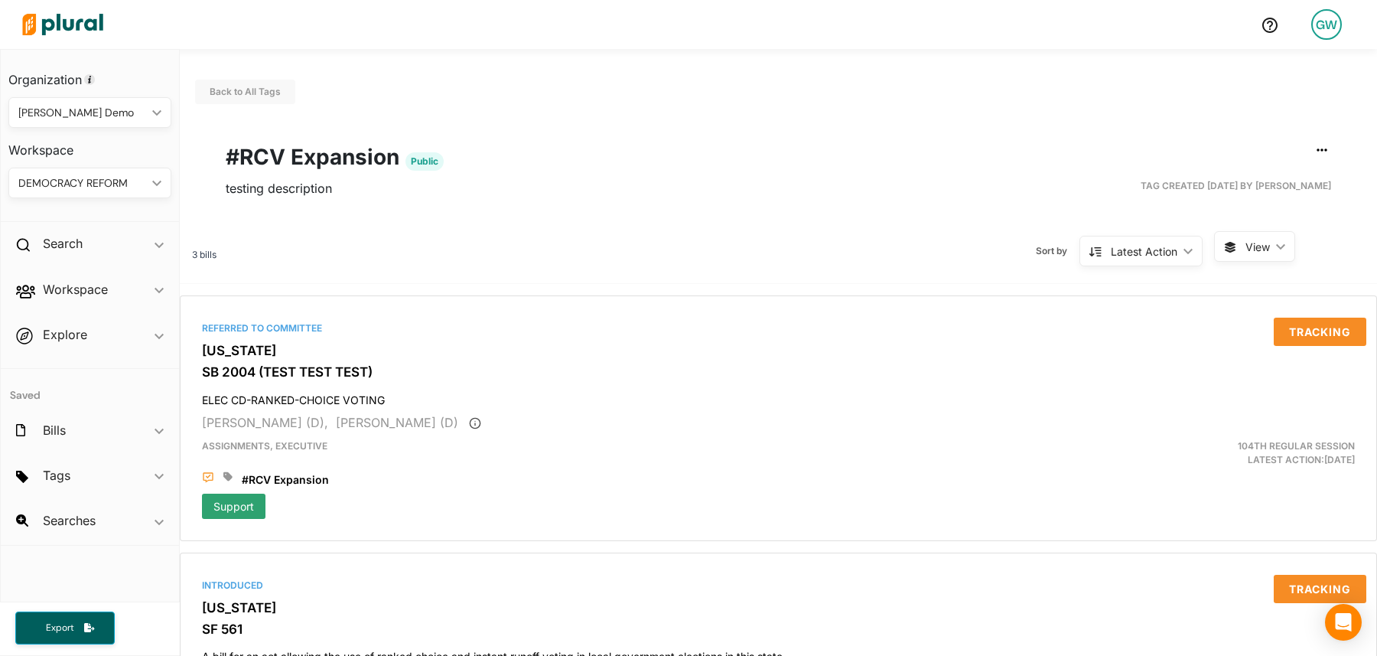
click at [1248, 249] on span "View" at bounding box center [1257, 247] width 24 height 16
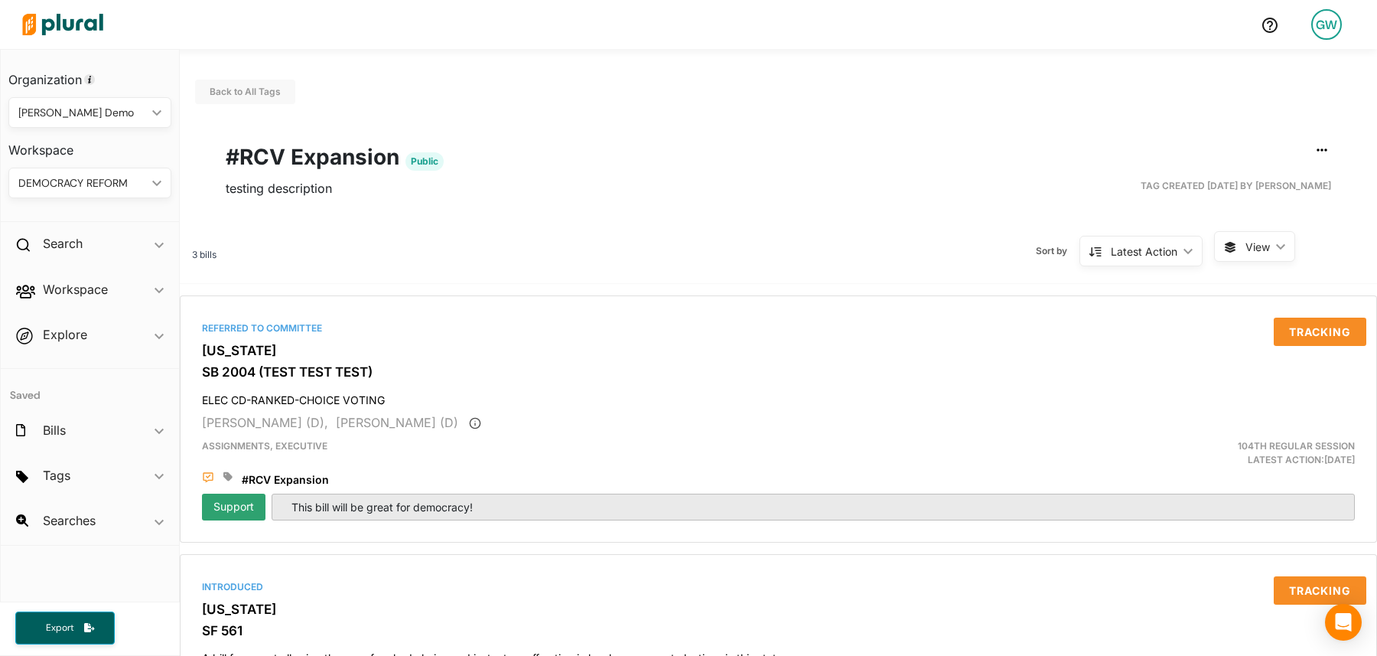
click at [1225, 250] on icon at bounding box center [1230, 247] width 12 height 12
click at [1255, 318] on span "Cards" at bounding box center [1293, 317] width 91 height 13
click at [1240, 254] on span "View ic_keyboard_arrow_down" at bounding box center [1254, 246] width 81 height 31
click at [1242, 257] on span "View ic_keyboard_arrow_down" at bounding box center [1254, 246] width 81 height 31
click at [1242, 275] on button "Table" at bounding box center [1283, 282] width 134 height 35
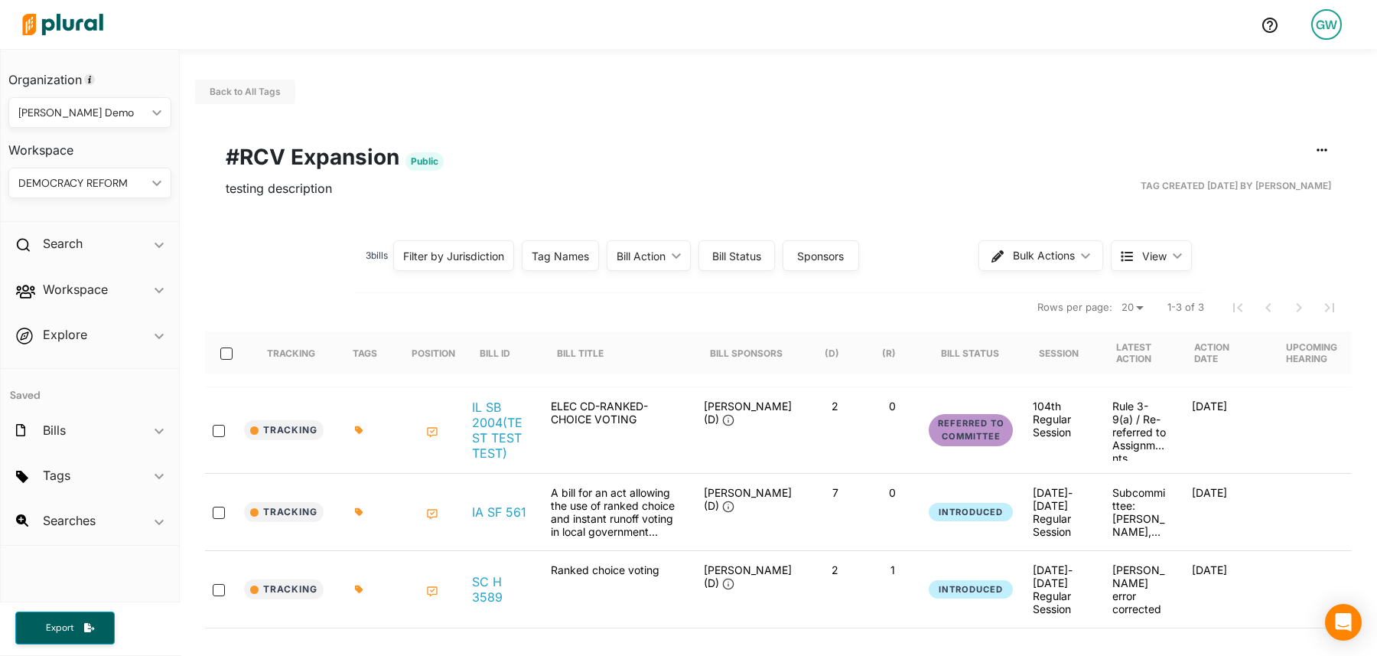
scroll to position [151, 0]
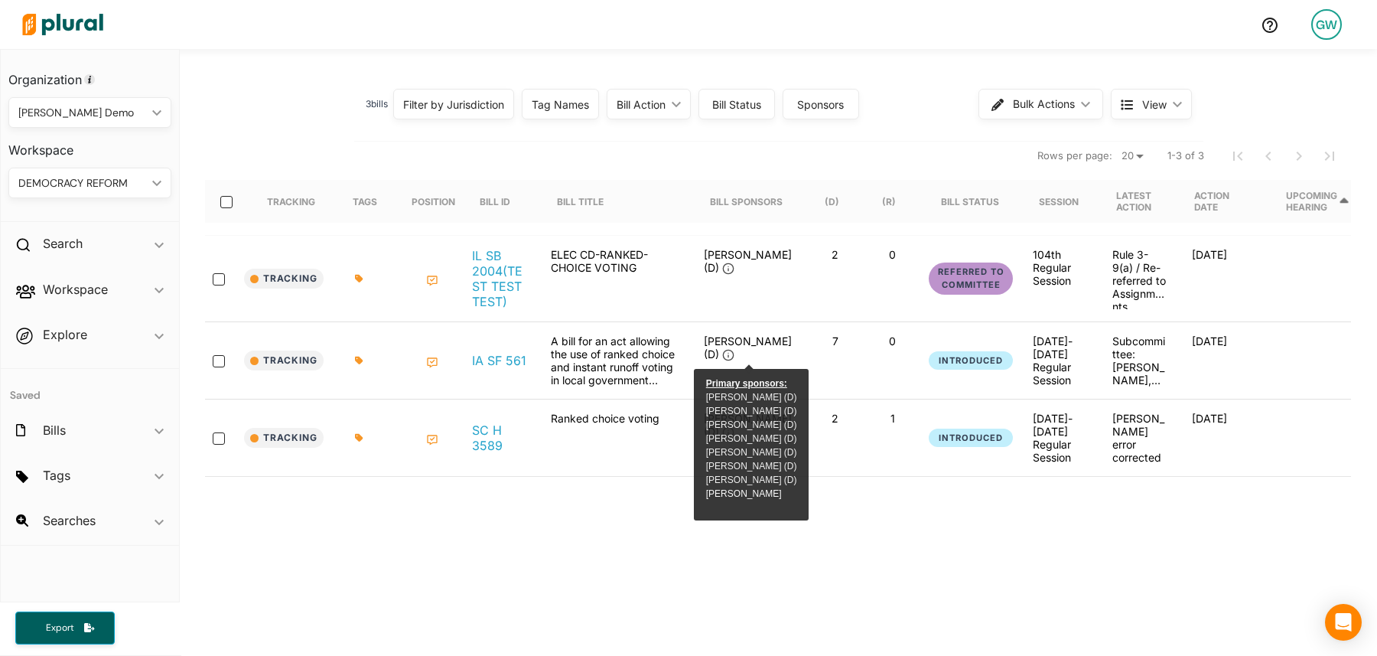
click at [1303, 202] on div "Upcoming Hearing" at bounding box center [1311, 201] width 51 height 23
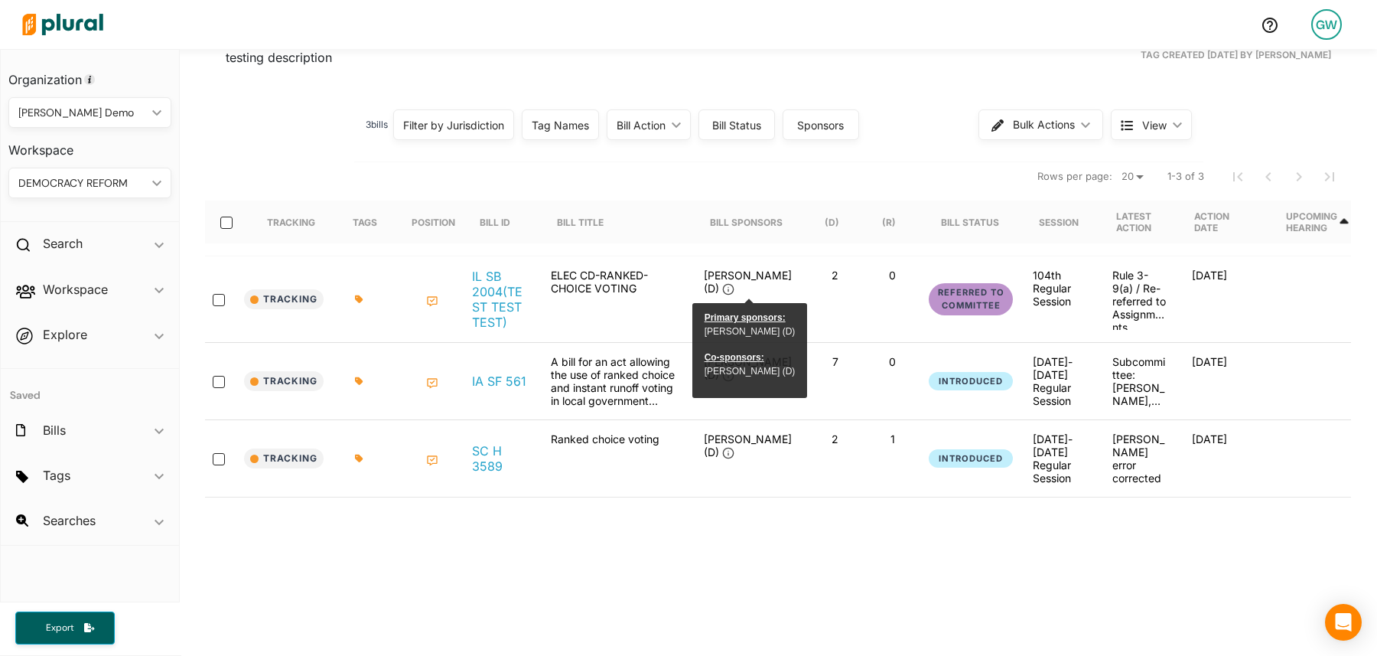
scroll to position [159, 0]
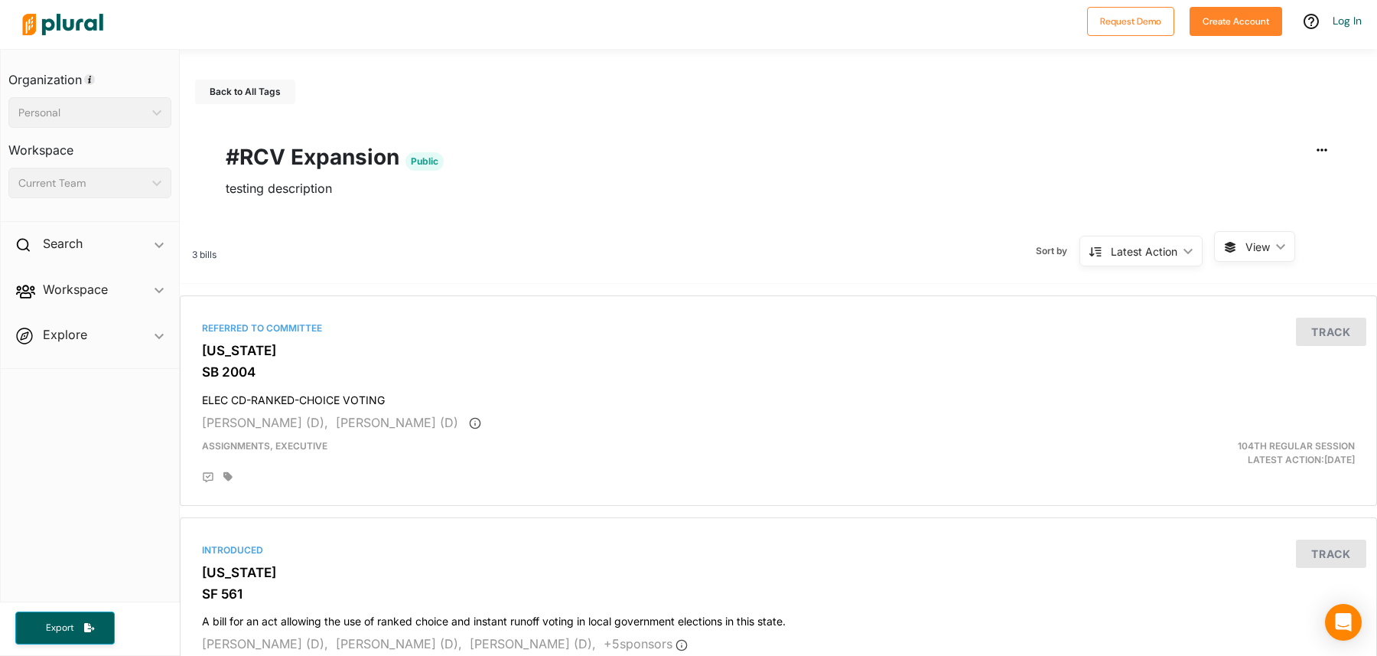
click at [1234, 260] on span "View ic_keyboard_arrow_down" at bounding box center [1254, 246] width 81 height 31
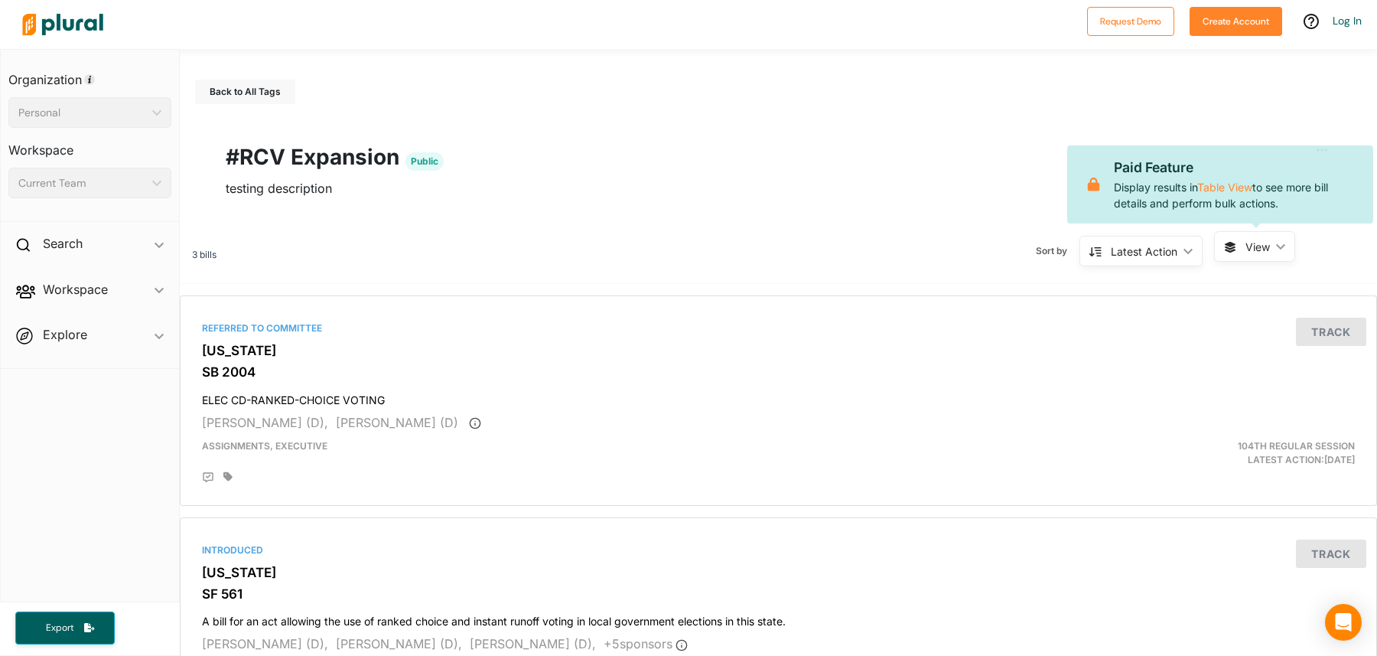
drag, startPoint x: 1135, startPoint y: 189, endPoint x: 1204, endPoint y: 213, distance: 73.1
click at [1204, 213] on div "Paid Feature Display results in Table View to see more bill details and perform…" at bounding box center [1220, 184] width 306 height 78
click at [1162, 190] on p "Paid Feature Display results in Table View to see more bill details and perform…" at bounding box center [1237, 185] width 247 height 54
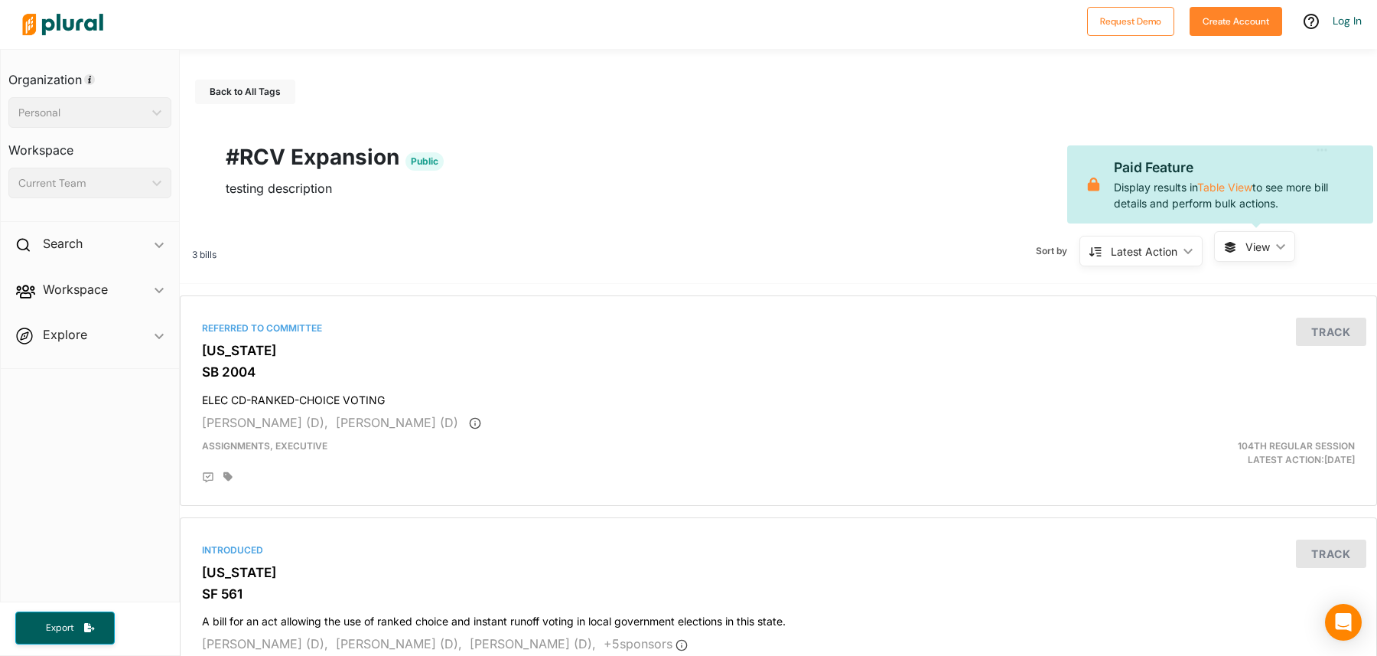
click at [1147, 190] on p "Paid Feature Display results in Table View to see more bill details and perform…" at bounding box center [1237, 185] width 247 height 54
drag, startPoint x: 1147, startPoint y: 190, endPoint x: 1201, endPoint y: 195, distance: 53.7
click at [1201, 195] on p "Paid Feature Display results in Table View to see more bill details and perform…" at bounding box center [1237, 185] width 247 height 54
click at [1237, 188] on link "Table View" at bounding box center [1224, 187] width 55 height 13
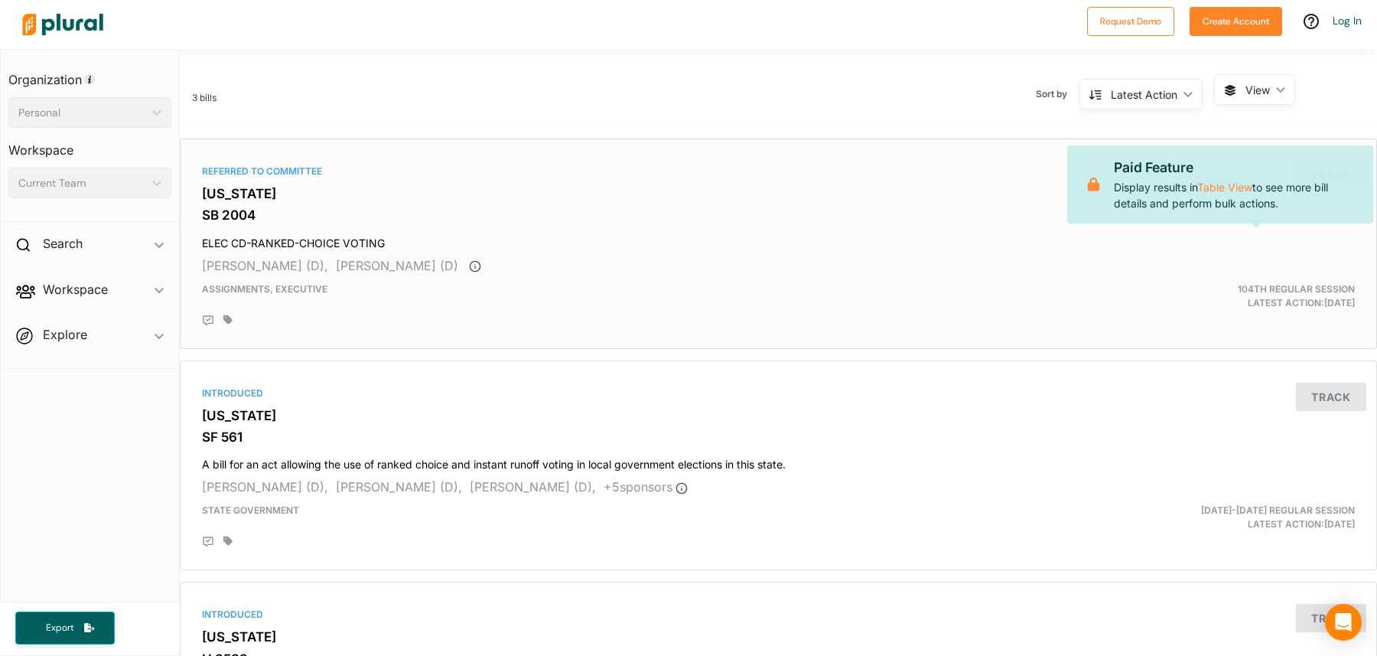
scroll to position [160, 0]
click at [280, 264] on span "[PERSON_NAME] (D)," at bounding box center [265, 262] width 126 height 15
click at [271, 223] on div "Referred to Committee Illinois SB 2004 ELEC CD-RANKED-CHOICE VOTING Laura Murph…" at bounding box center [778, 240] width 1183 height 197
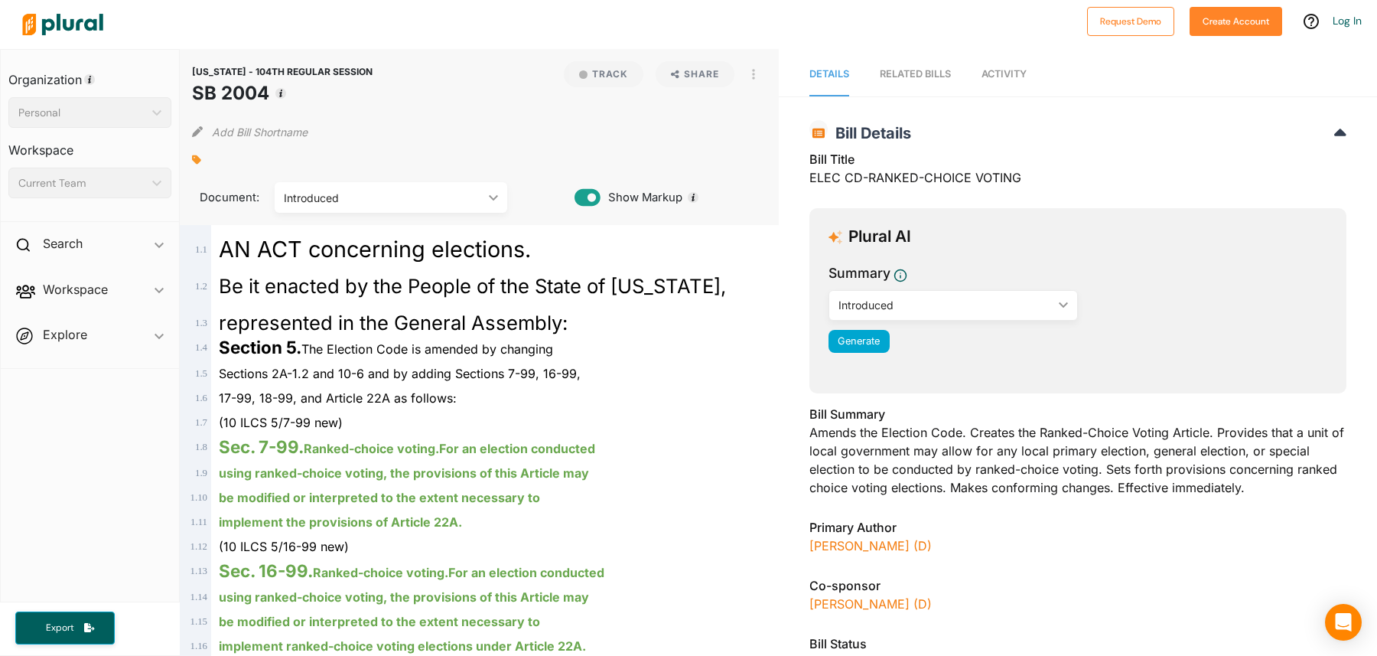
click at [908, 72] on div "RELATED BILLS" at bounding box center [915, 74] width 71 height 15
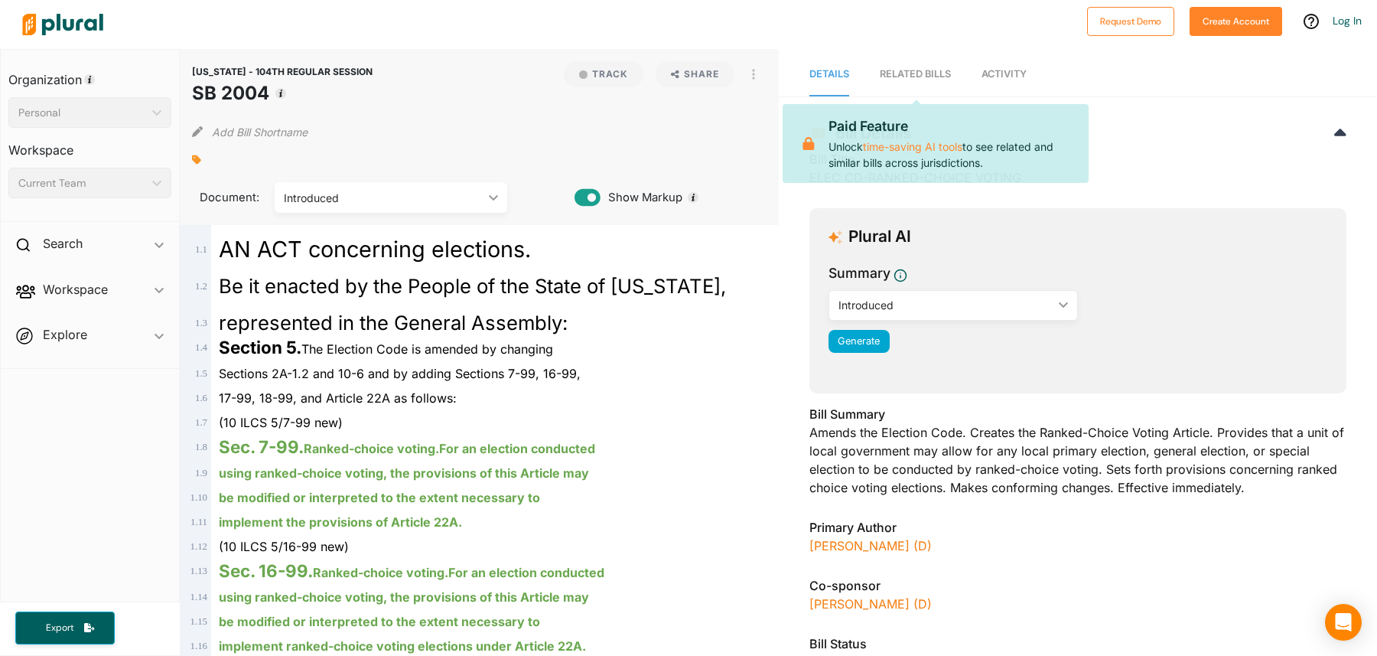
click at [996, 75] on span "Activity" at bounding box center [1003, 73] width 45 height 11
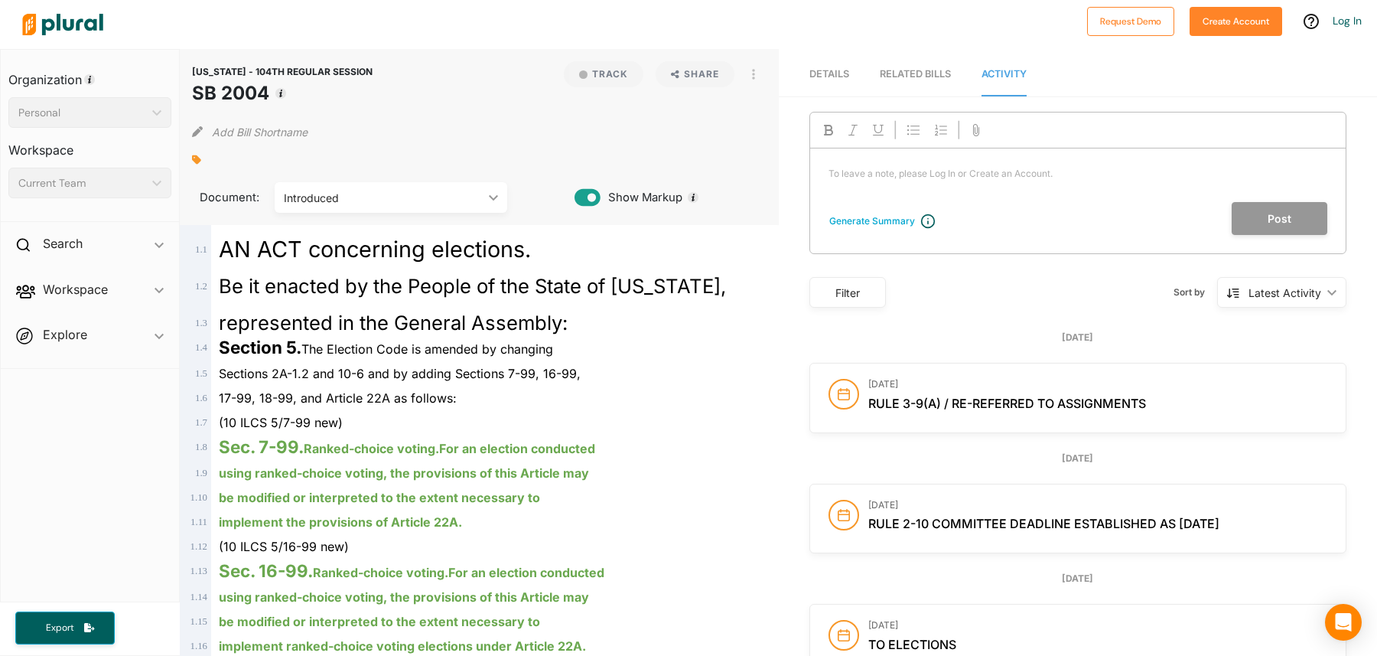
click at [886, 73] on div "RELATED BILLS" at bounding box center [915, 74] width 71 height 15
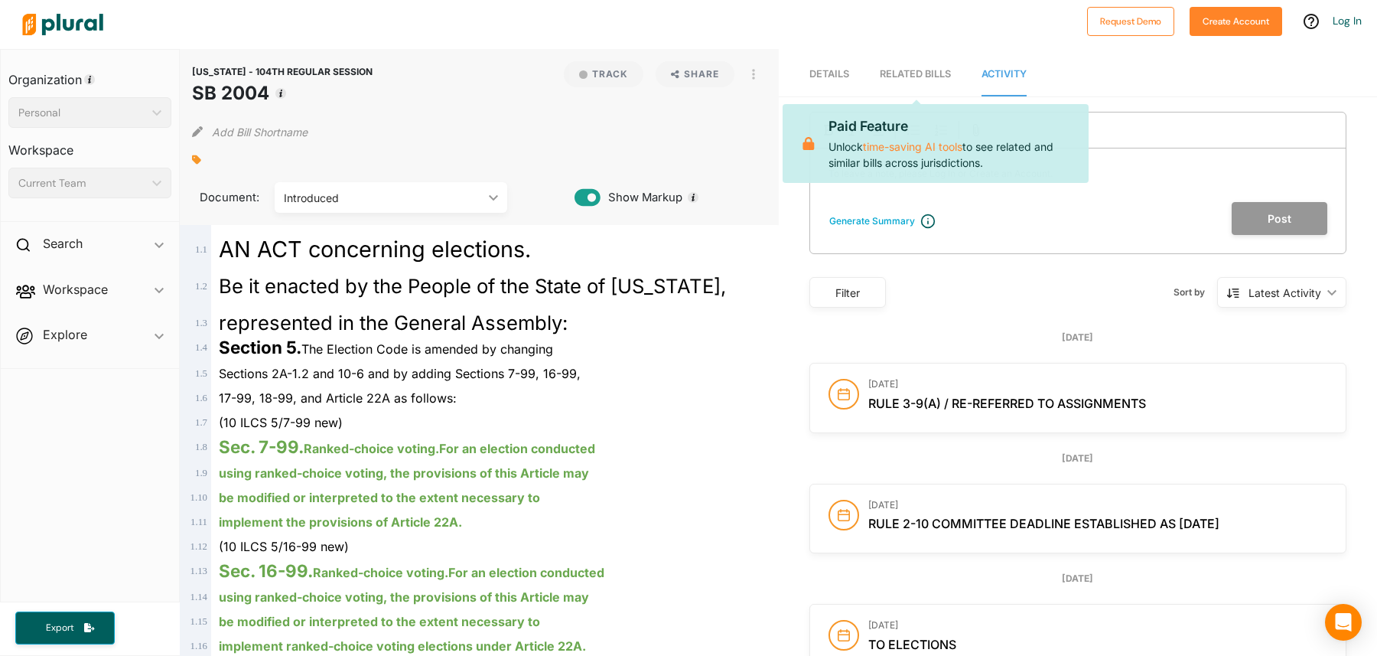
click at [832, 70] on span "Details" at bounding box center [829, 73] width 40 height 11
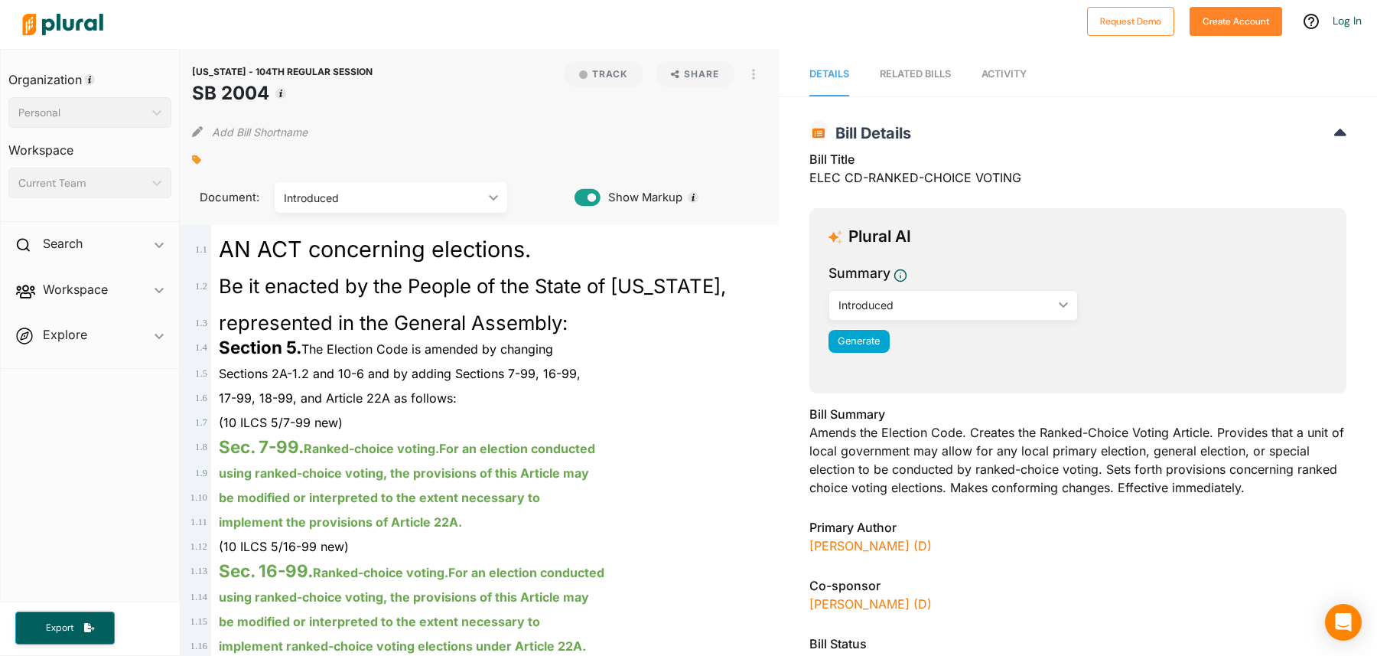
click at [828, 74] on span "Details" at bounding box center [829, 73] width 40 height 11
drag, startPoint x: 877, startPoint y: 172, endPoint x: 1036, endPoint y: 178, distance: 158.5
click at [1036, 178] on div "Bill Title ELEC CD-RANKED-CHOICE VOTING" at bounding box center [1077, 173] width 537 height 46
drag, startPoint x: 1036, startPoint y: 178, endPoint x: 832, endPoint y: 178, distance: 204.2
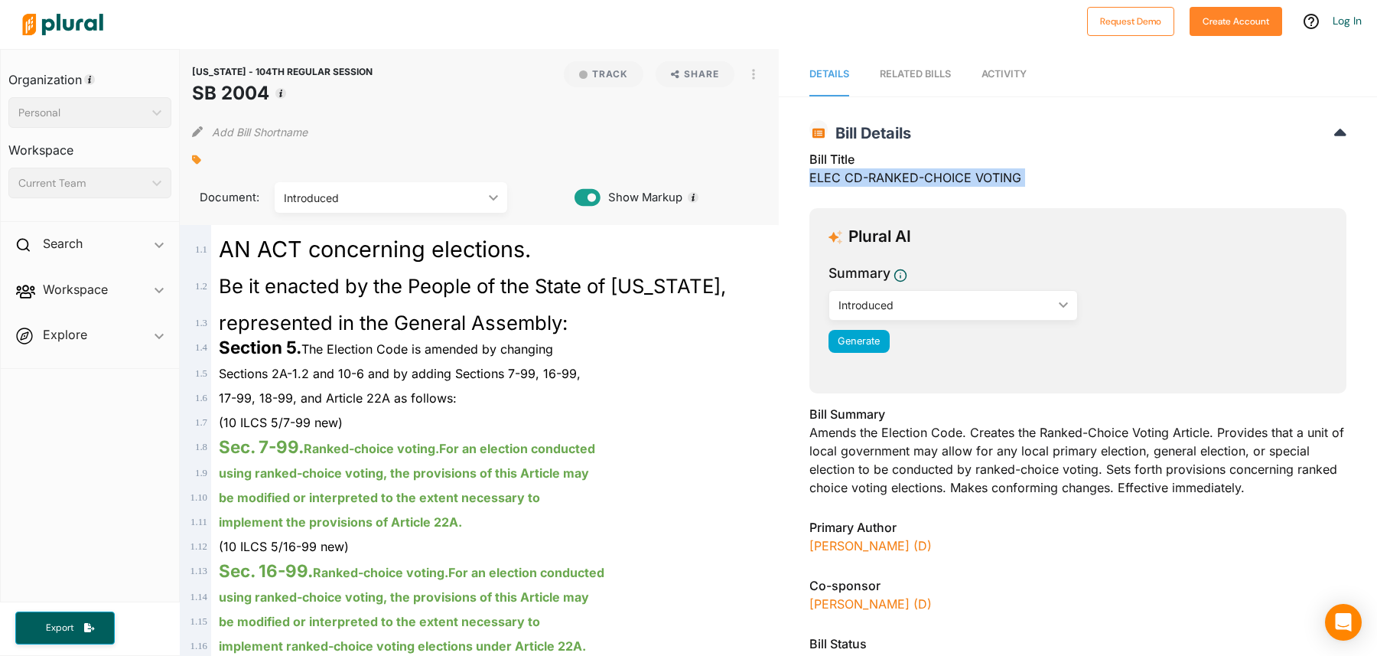
click at [832, 178] on div "Bill Title ELEC CD-RANKED-CHOICE VOTING" at bounding box center [1077, 173] width 537 height 46
click at [825, 178] on div "Bill Title ELEC CD-RANKED-CHOICE VOTING" at bounding box center [1077, 173] width 537 height 46
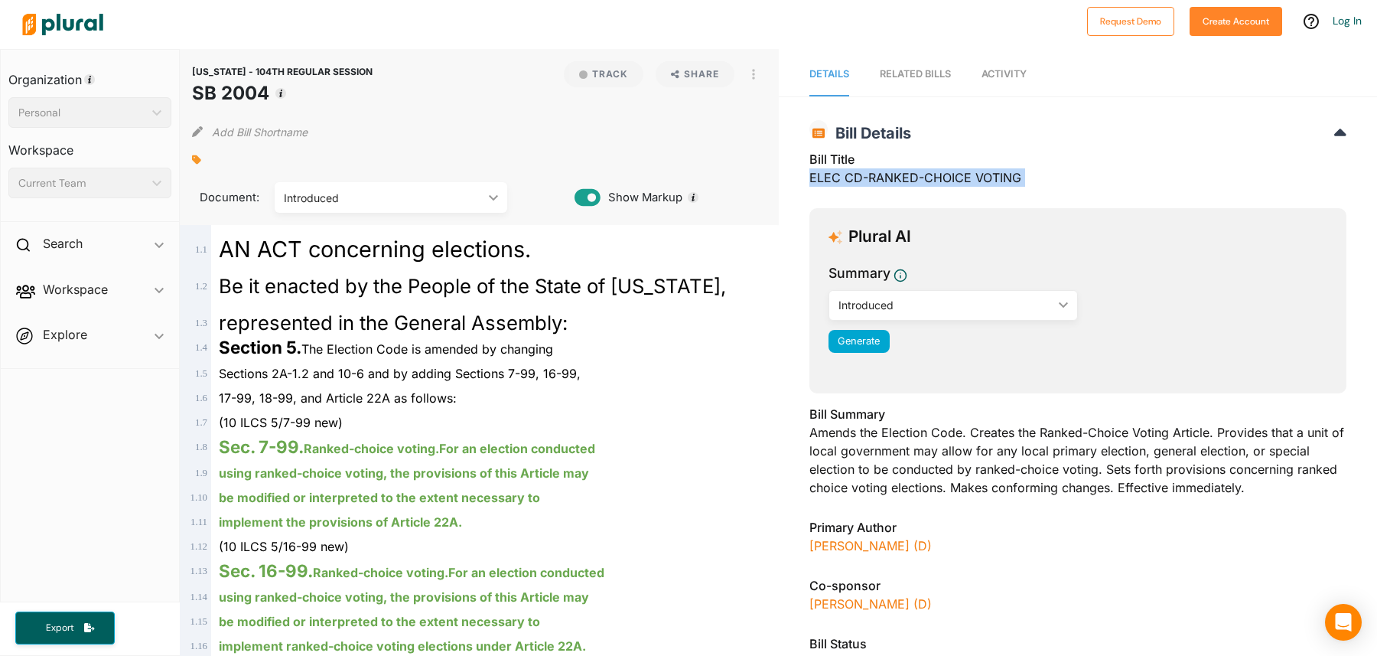
drag, startPoint x: 825, startPoint y: 178, endPoint x: 1038, endPoint y: 178, distance: 213.4
click at [1038, 178] on div "Bill Title ELEC CD-RANKED-CHOICE VOTING" at bounding box center [1077, 173] width 537 height 46
click at [919, 73] on div "RELATED BILLS" at bounding box center [915, 74] width 71 height 15
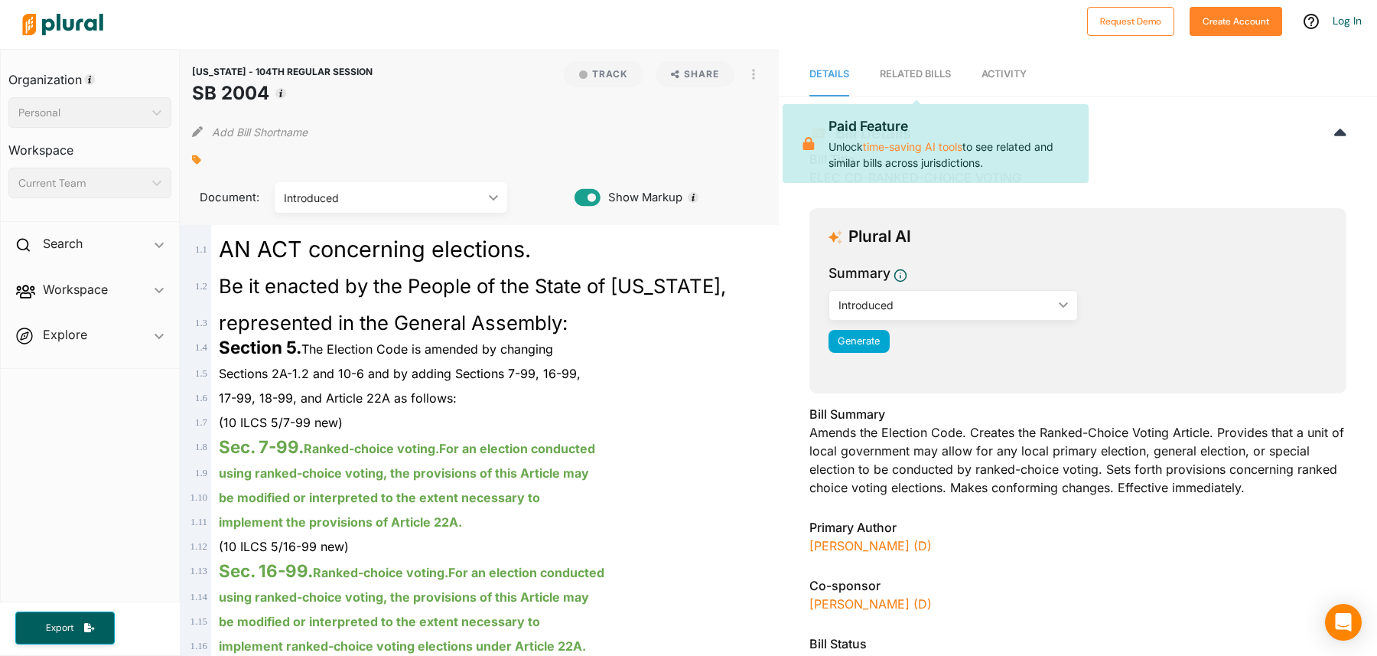
click at [1017, 72] on span "Activity" at bounding box center [1003, 73] width 45 height 11
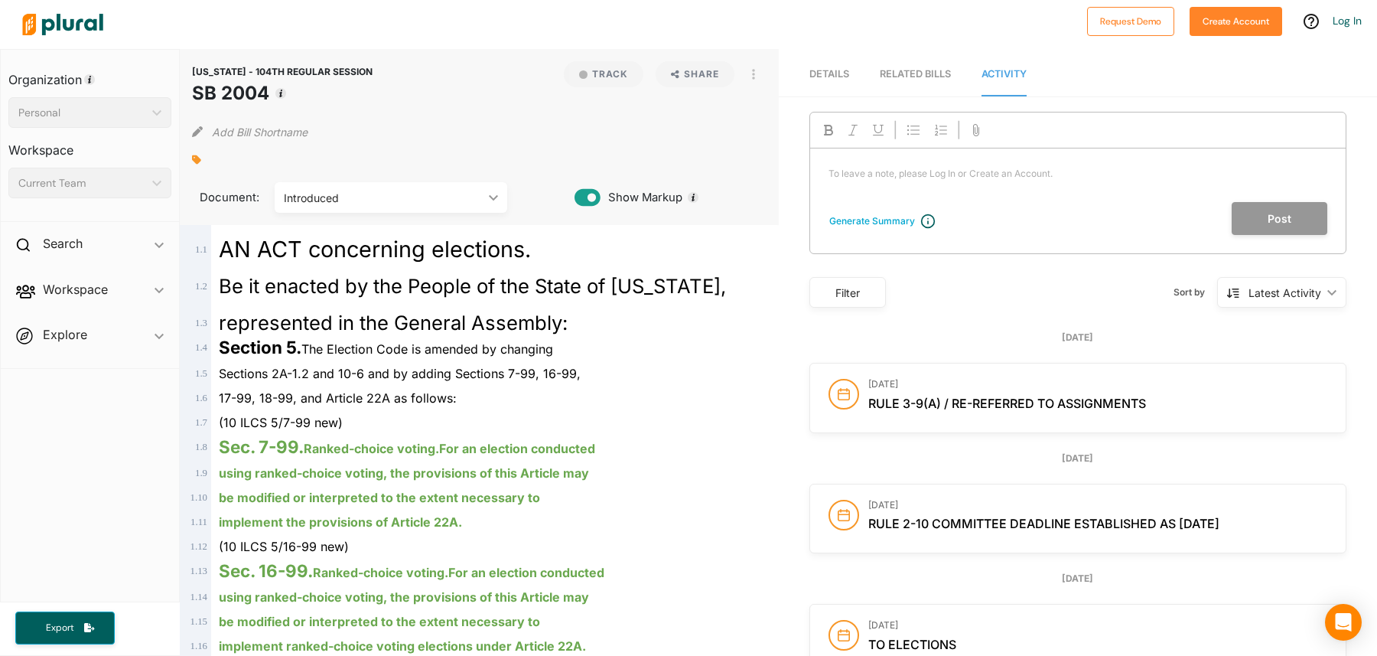
click at [1009, 170] on p "To leave a note, please Log In or Create an Account. ﻿" at bounding box center [1077, 174] width 499 height 14
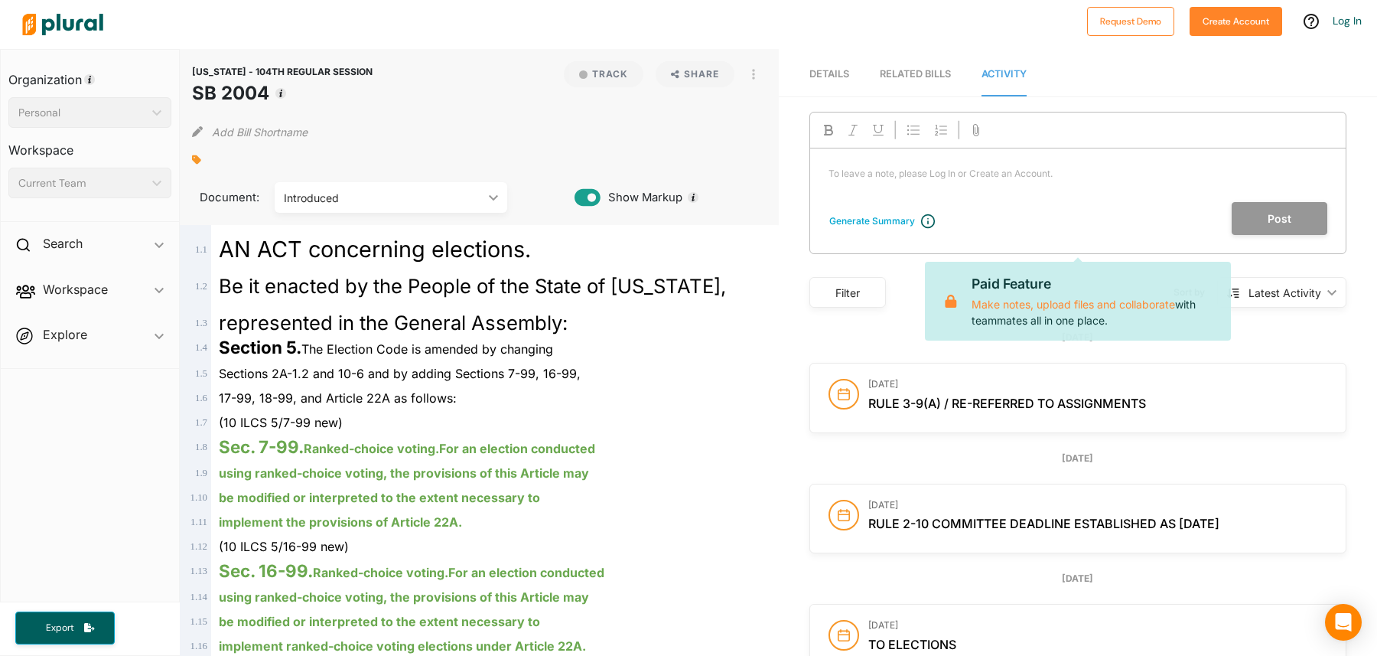
click at [961, 190] on div "To leave a note, please Log In or Create an Account. ﻿" at bounding box center [1077, 175] width 535 height 54
click at [935, 175] on p "To leave a note, please Log In or Create an Account. ﻿" at bounding box center [1077, 174] width 499 height 14
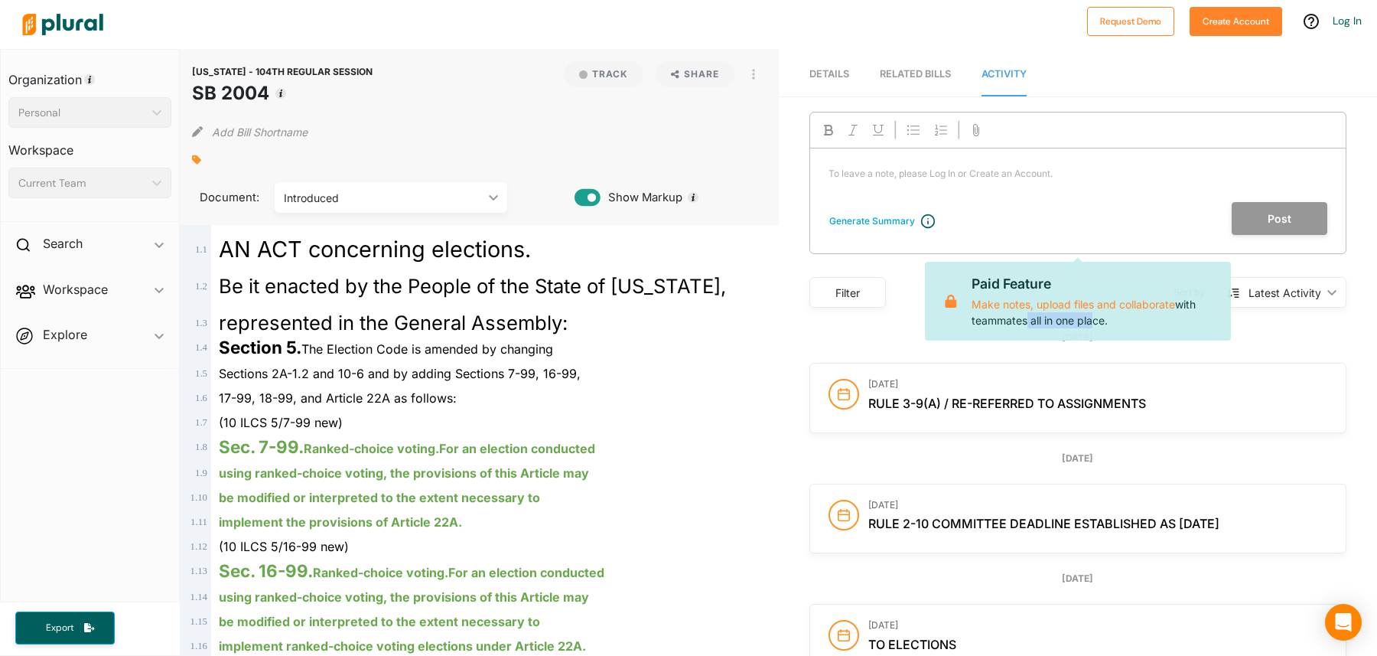
drag, startPoint x: 1021, startPoint y: 323, endPoint x: 1087, endPoint y: 323, distance: 65.8
click at [1087, 323] on p "Paid Feature Make notes, upload files and collaborate with teammates all in one…" at bounding box center [1094, 301] width 247 height 54
drag, startPoint x: 1087, startPoint y: 323, endPoint x: 1111, endPoint y: 323, distance: 24.5
click at [1111, 323] on p "Paid Feature Make notes, upload files and collaborate with teammates all in one…" at bounding box center [1094, 301] width 247 height 54
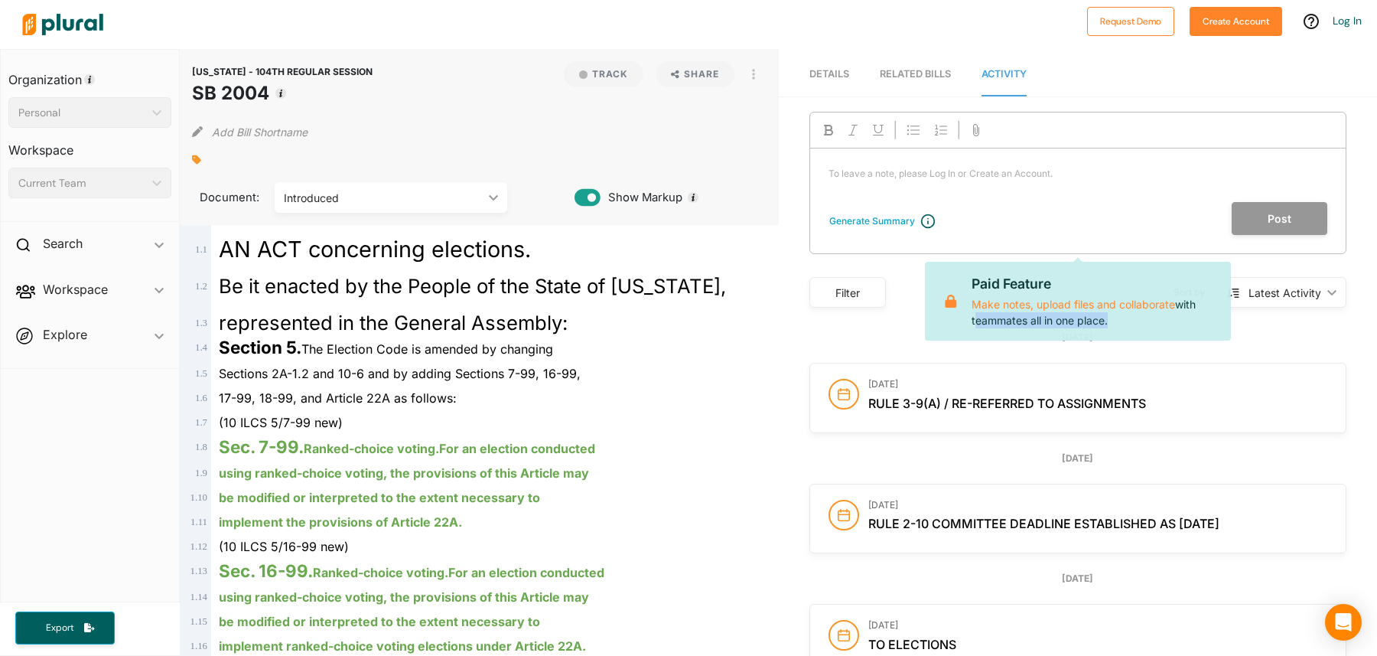
drag, startPoint x: 1111, startPoint y: 323, endPoint x: 1006, endPoint y: 323, distance: 105.6
click at [1006, 323] on p "Paid Feature Make notes, upload files and collaborate with teammates all in one…" at bounding box center [1094, 301] width 247 height 54
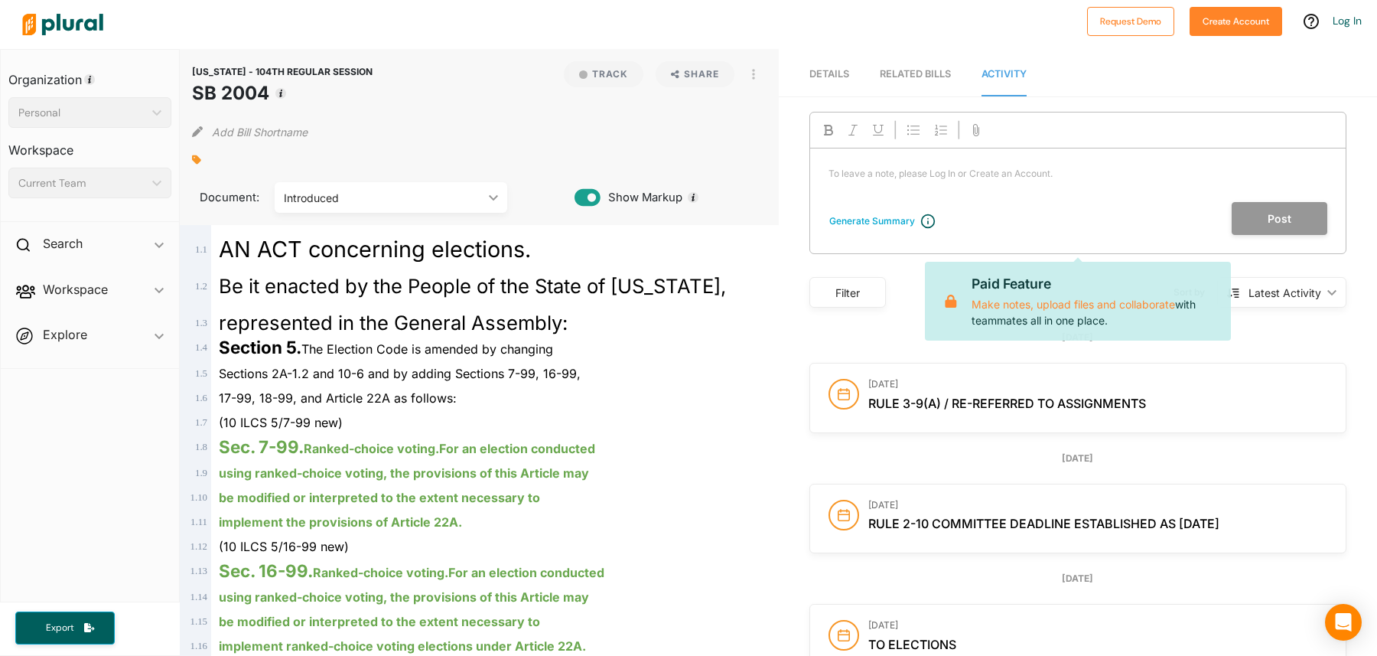
click at [926, 174] on p "To leave a note, please Log In or Create an Account. ﻿" at bounding box center [1077, 174] width 499 height 14
click at [888, 176] on p "To leave a note, please Log In or Create an Account. ﻿" at bounding box center [1077, 174] width 499 height 14
click at [1046, 155] on div "To leave a note, please Log In or Create an Account. ﻿" at bounding box center [1077, 175] width 535 height 54
click at [831, 74] on span "Details" at bounding box center [829, 73] width 40 height 11
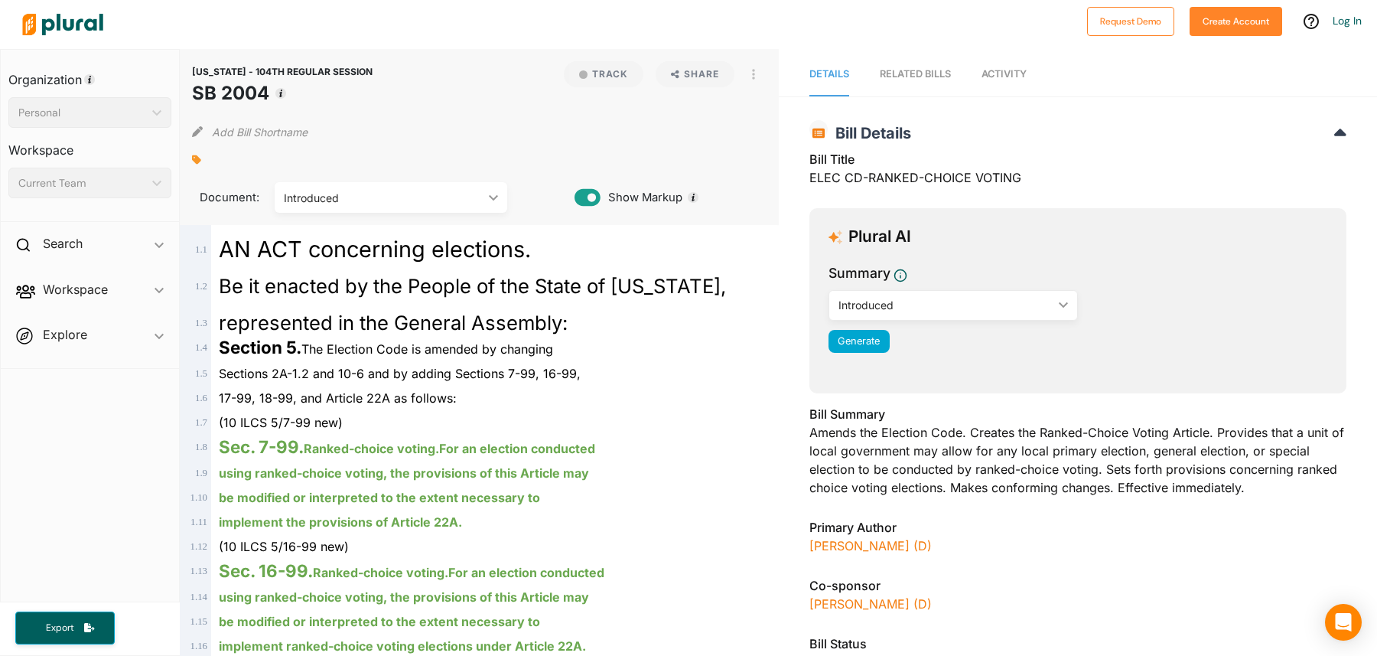
click at [1014, 68] on span "Activity" at bounding box center [1003, 73] width 45 height 11
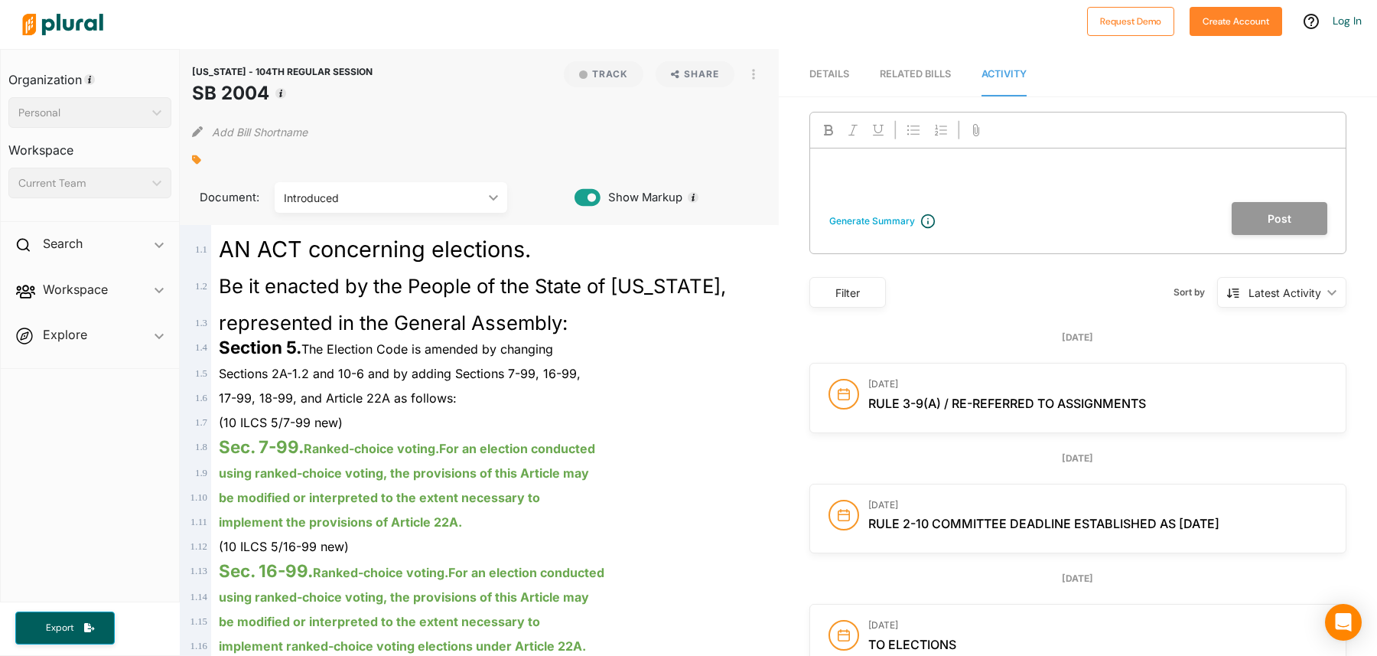
click at [930, 70] on div "RELATED BILLS" at bounding box center [915, 74] width 71 height 15
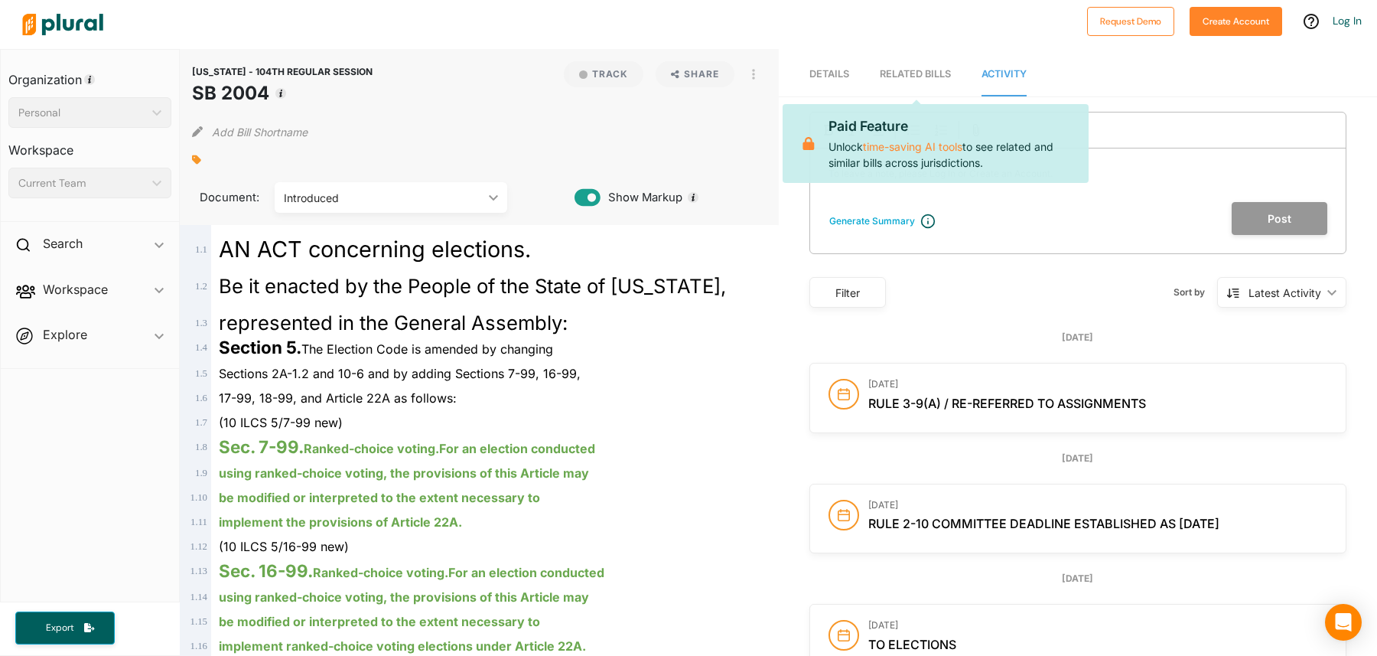
click at [821, 63] on link "Details" at bounding box center [829, 75] width 40 height 44
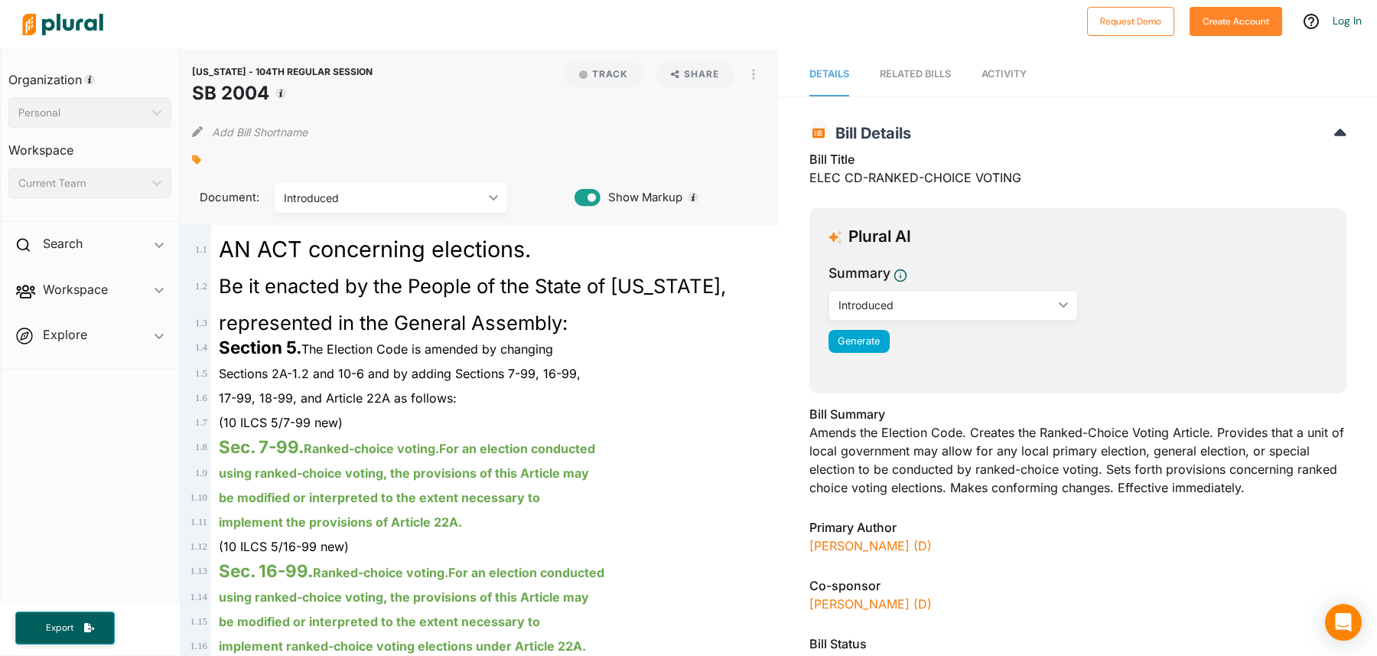
click at [923, 71] on div "RELATED BILLS" at bounding box center [915, 74] width 71 height 15
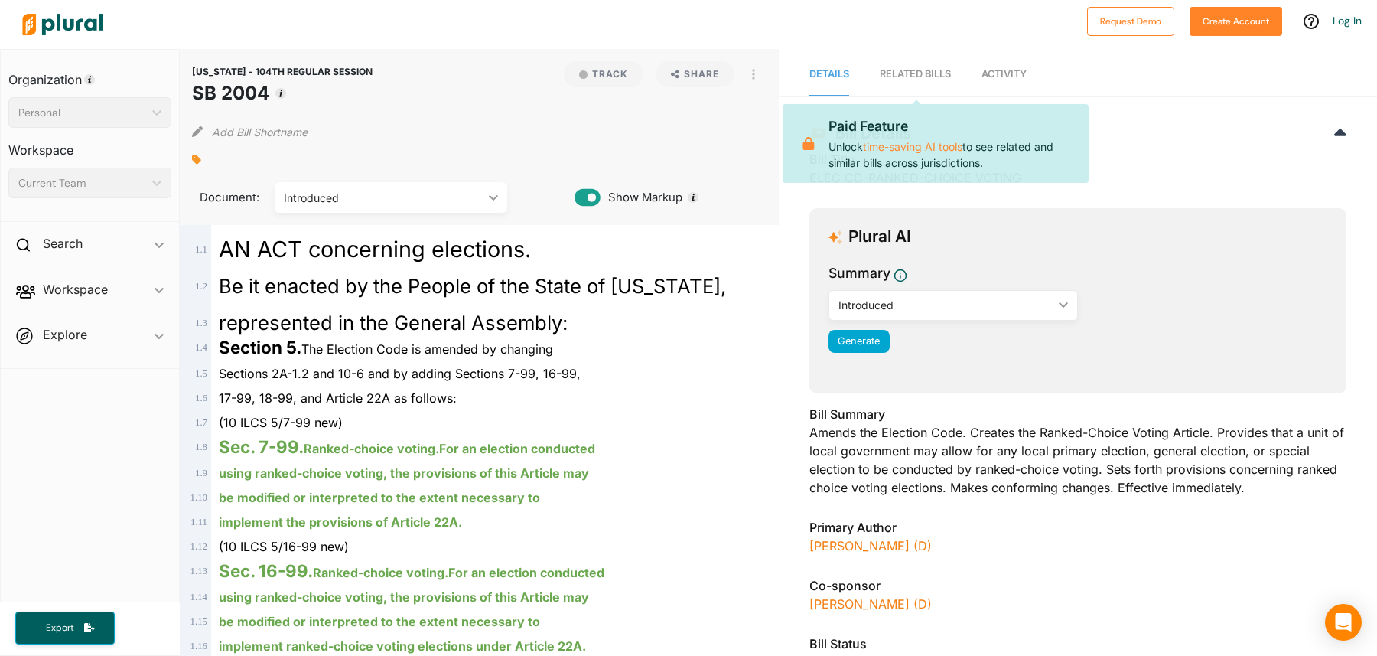
click at [1027, 76] on span "Activity" at bounding box center [1003, 73] width 45 height 11
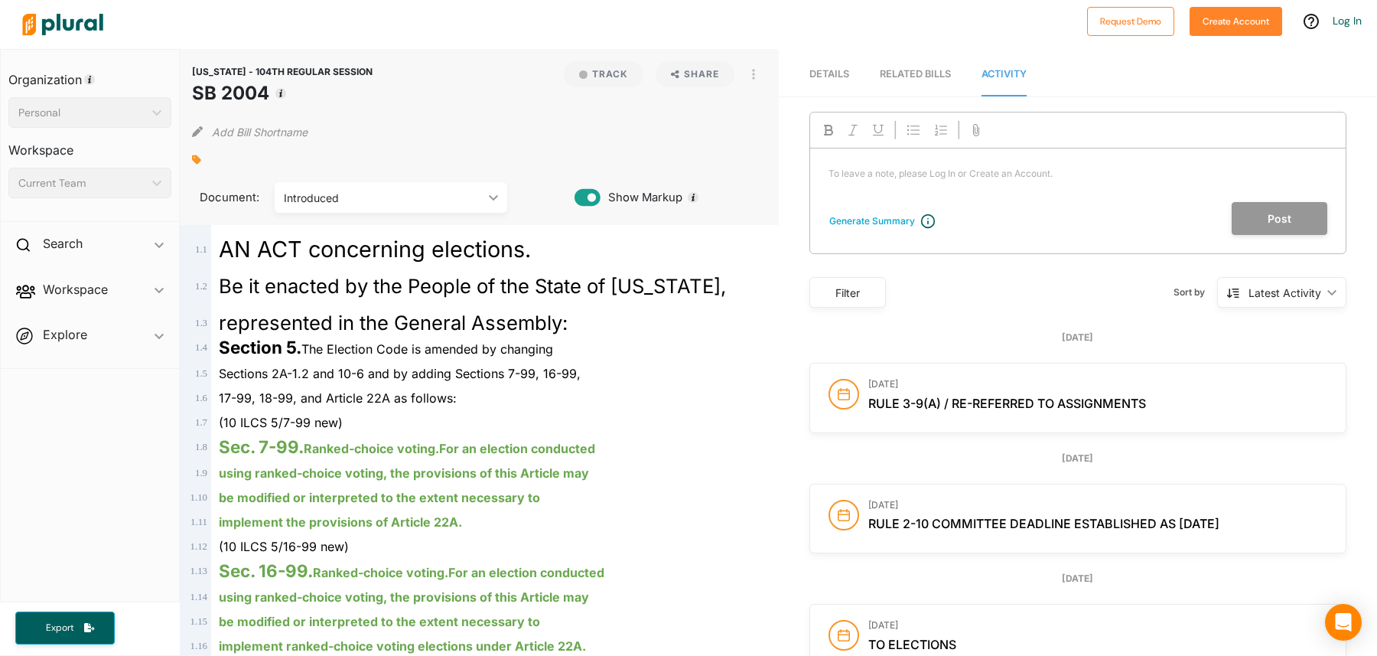
click at [970, 181] on div "To leave a note, please Log In or Create an Account. ﻿" at bounding box center [1077, 175] width 535 height 54
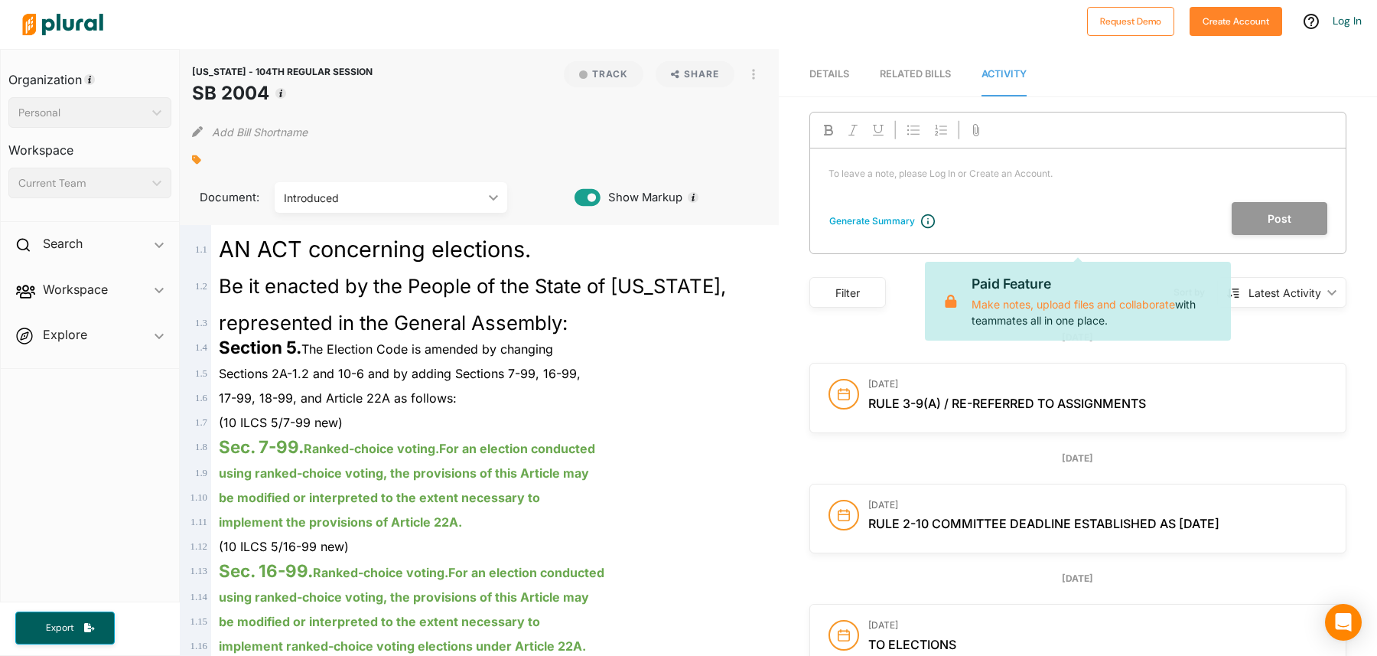
click at [943, 167] on p "To leave a note, please Log In or Create an Account. ﻿" at bounding box center [1077, 174] width 499 height 14
